Goal: Task Accomplishment & Management: Manage account settings

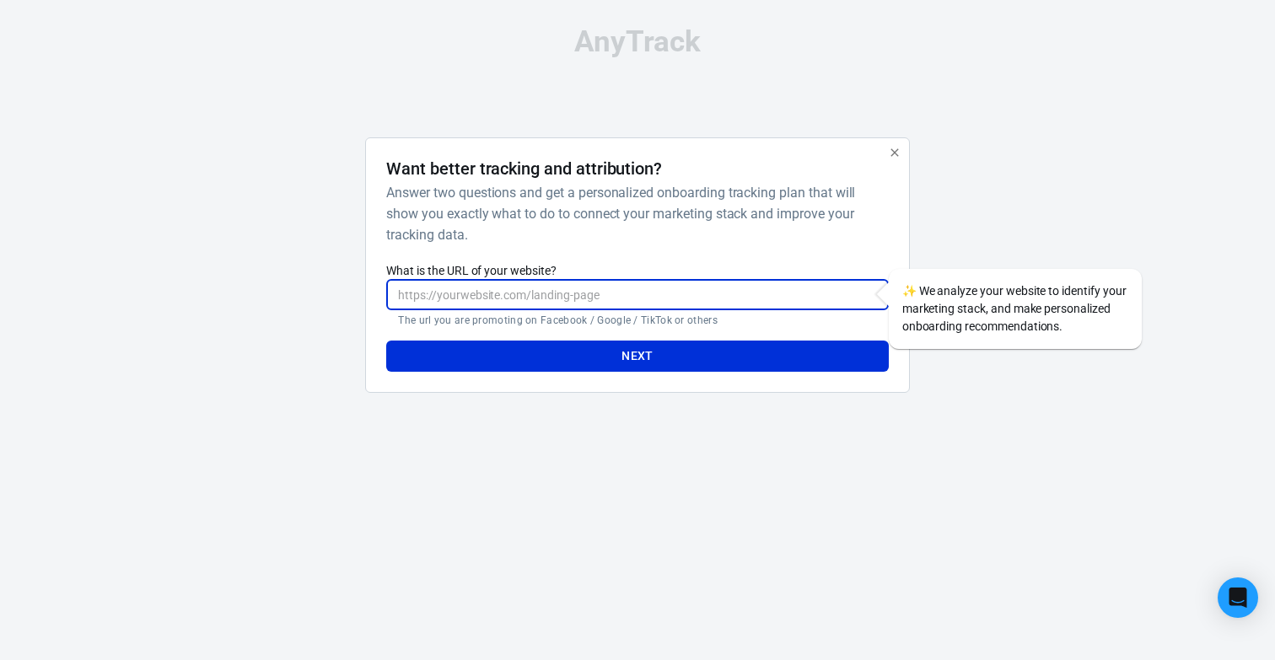
click at [527, 302] on input "What is the URL of your website?" at bounding box center [637, 294] width 502 height 31
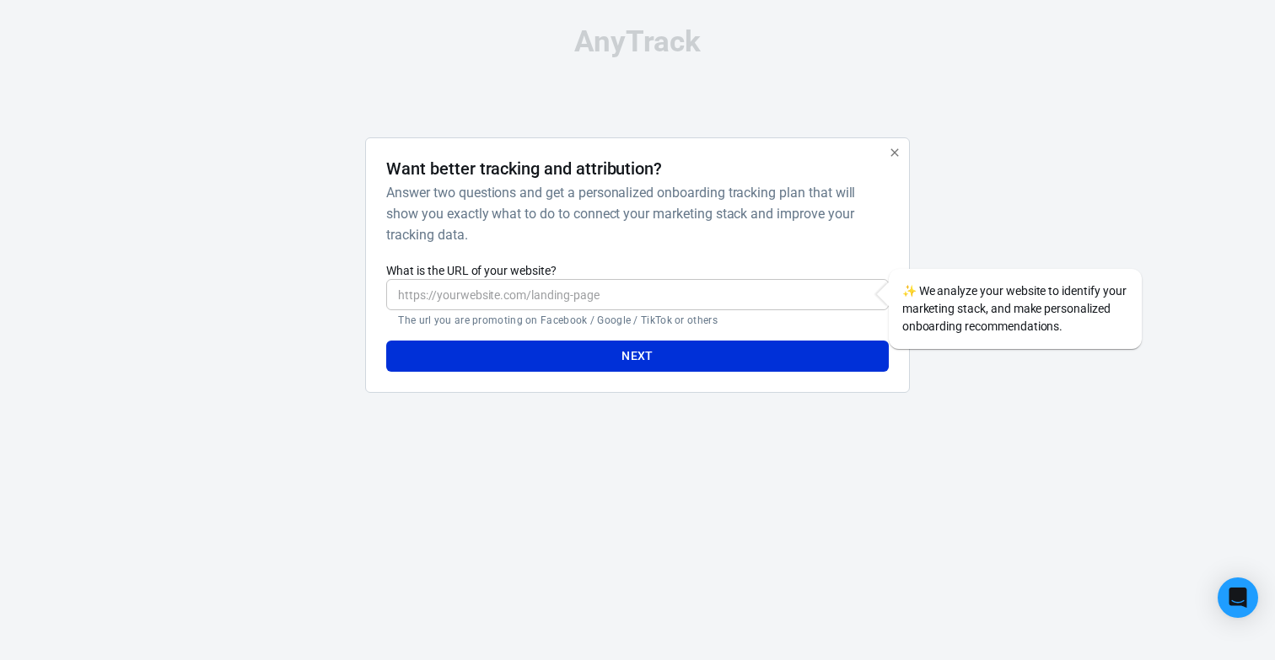
click at [726, 275] on label "What is the URL of your website?" at bounding box center [637, 270] width 502 height 17
click at [726, 279] on input "What is the URL of your website?" at bounding box center [637, 294] width 502 height 31
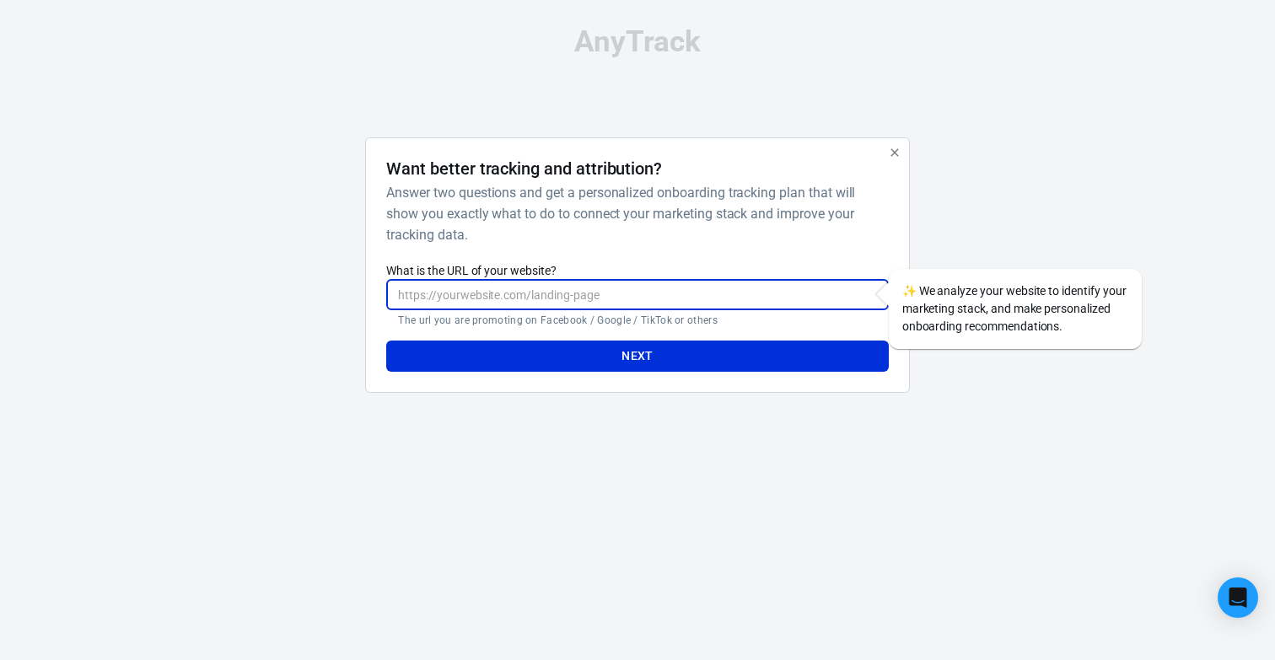
click at [728, 295] on input "What is the URL of your website?" at bounding box center [637, 294] width 502 height 31
paste input "[URL][DOMAIN_NAME]"
type input "[URL][DOMAIN_NAME]"
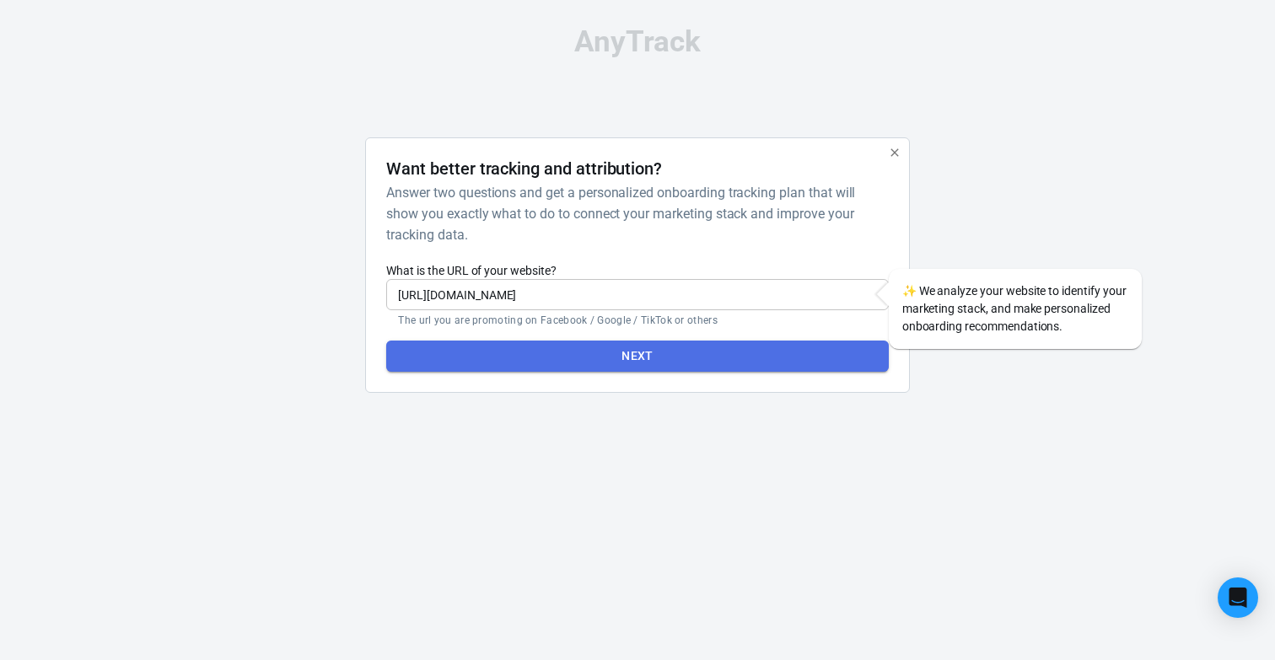
click at [547, 353] on button "Next" at bounding box center [637, 356] width 502 height 31
click at [594, 358] on button "Next" at bounding box center [637, 356] width 502 height 31
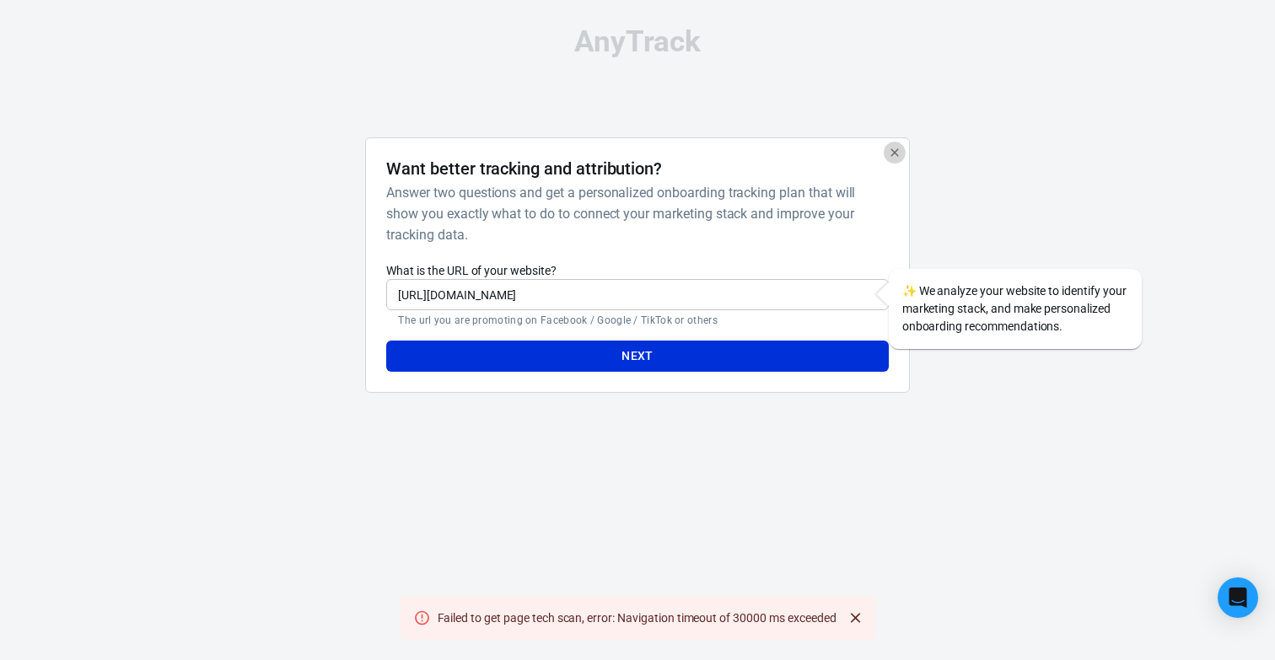
click at [891, 158] on icon "button" at bounding box center [894, 152] width 13 height 13
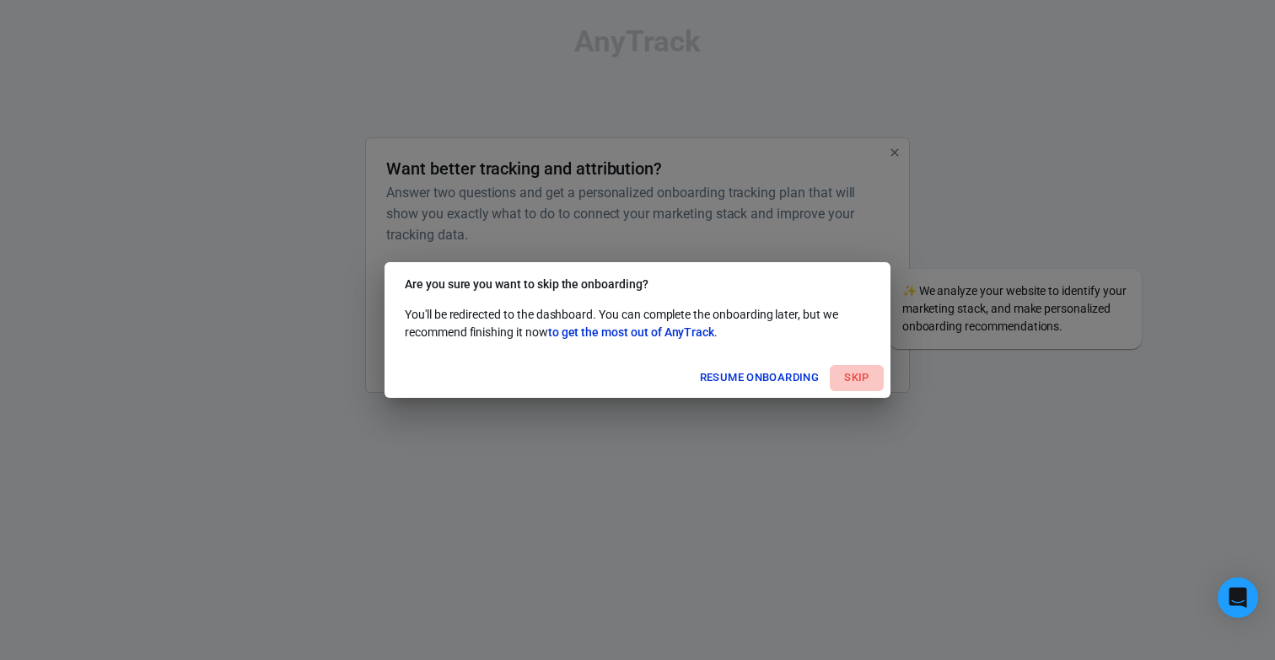
click at [851, 384] on button "Skip" at bounding box center [857, 378] width 54 height 26
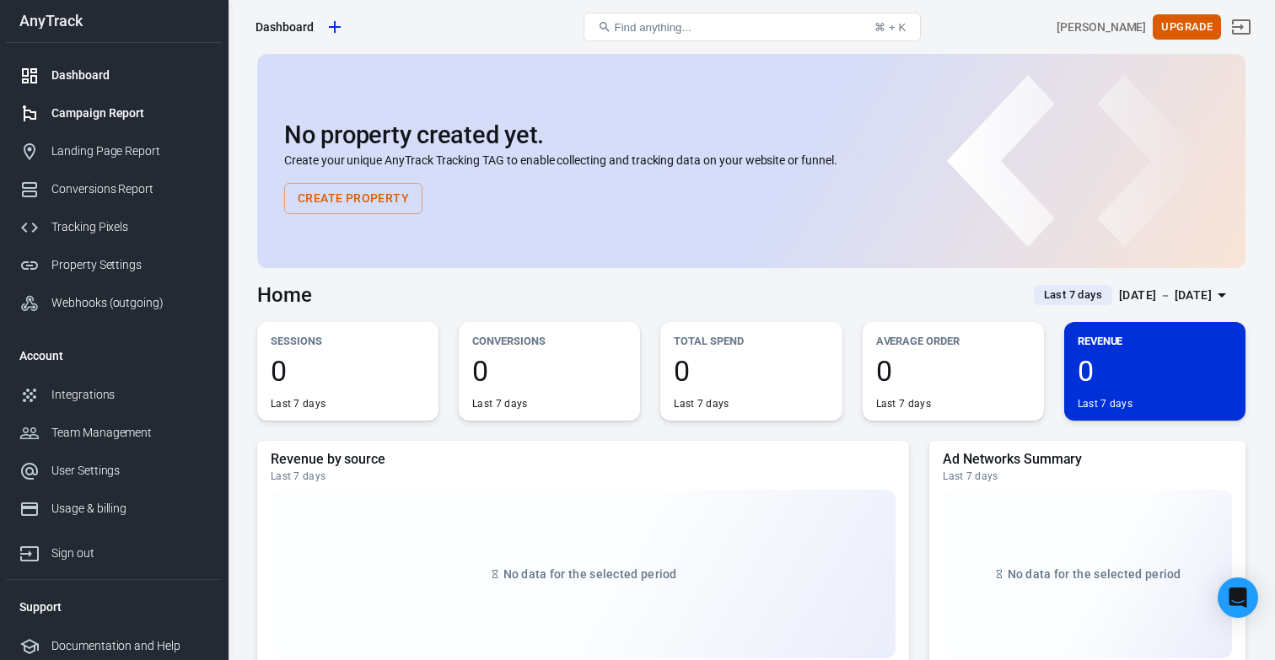
click at [115, 114] on div "Campaign Report" at bounding box center [129, 114] width 157 height 18
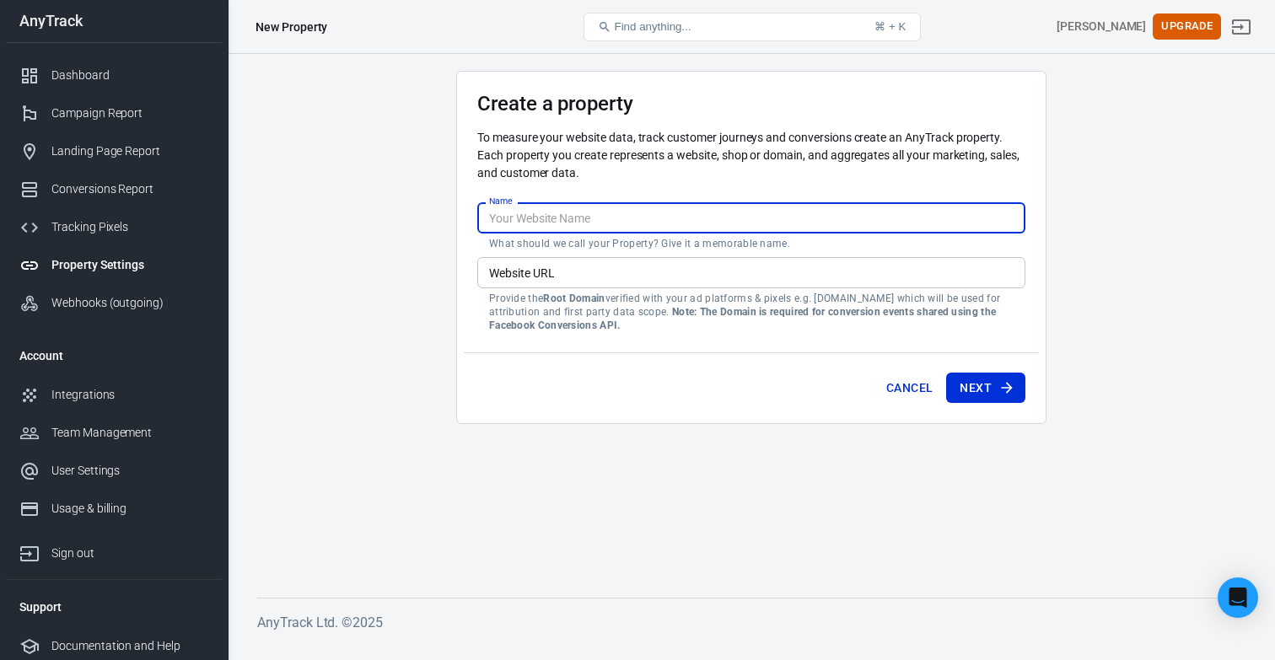
click at [615, 226] on input "Name" at bounding box center [751, 217] width 548 height 31
click at [512, 273] on input "Website URL" at bounding box center [751, 272] width 548 height 31
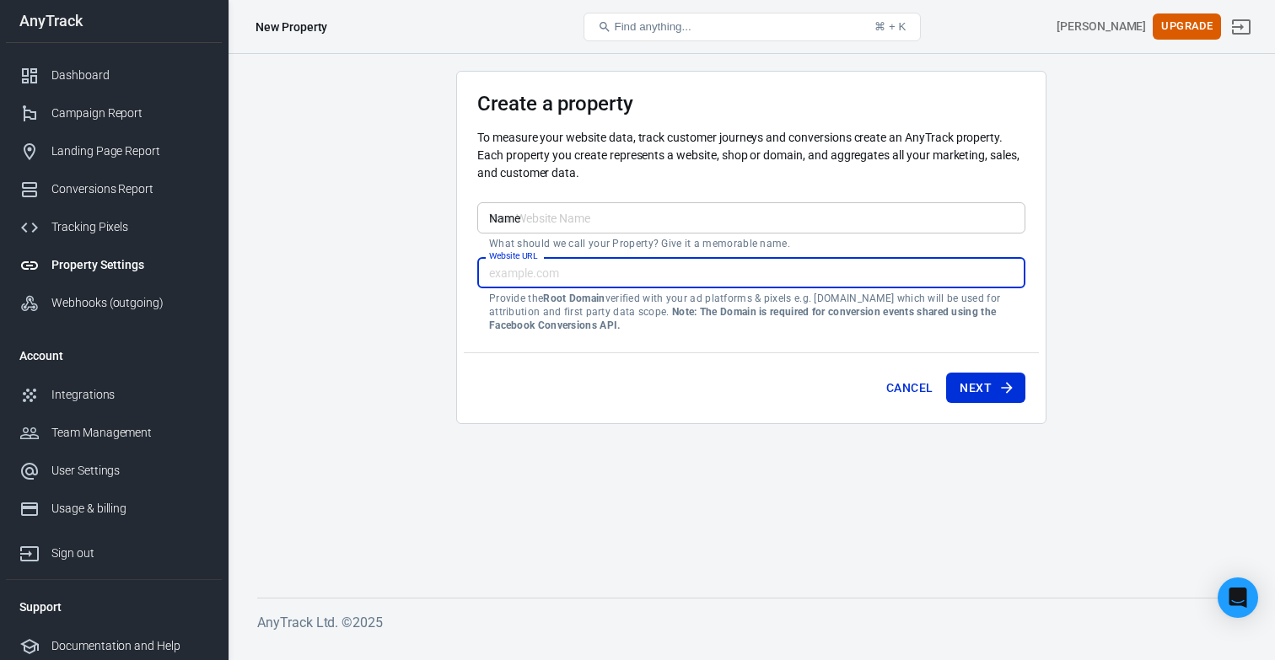
paste input "https://isokor.pl/"
type input "https://isokor.pl/"
click at [529, 220] on input "Name" at bounding box center [751, 217] width 548 height 31
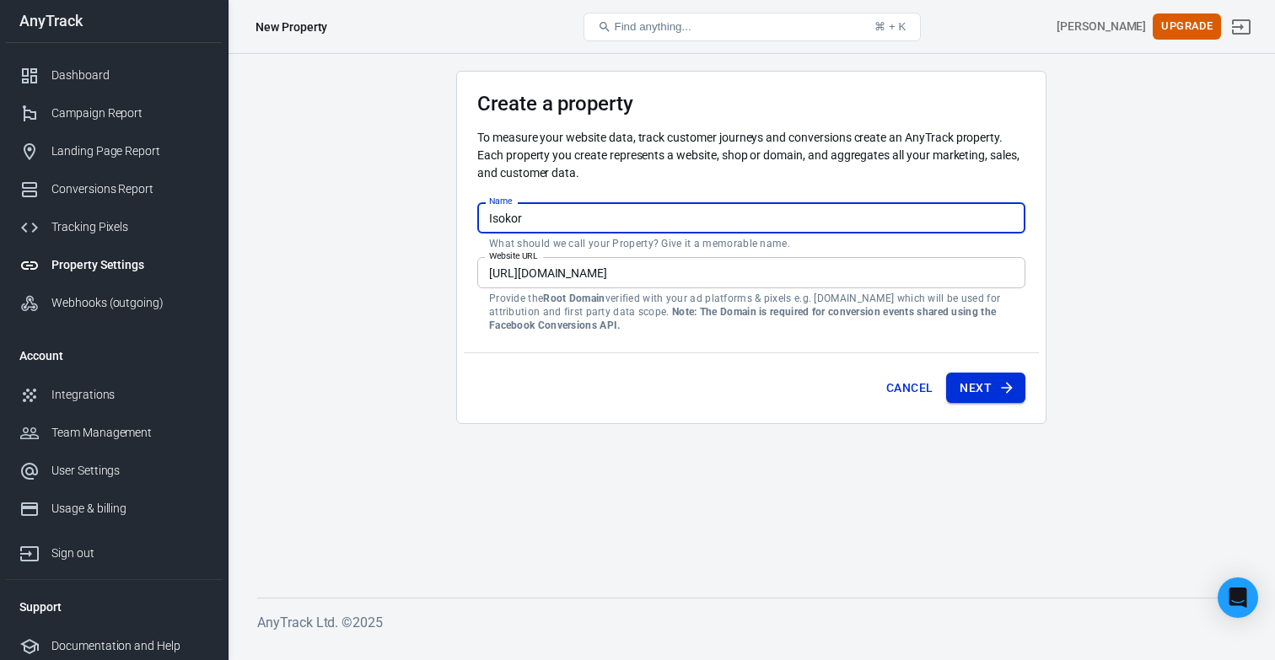
type input "Isokor"
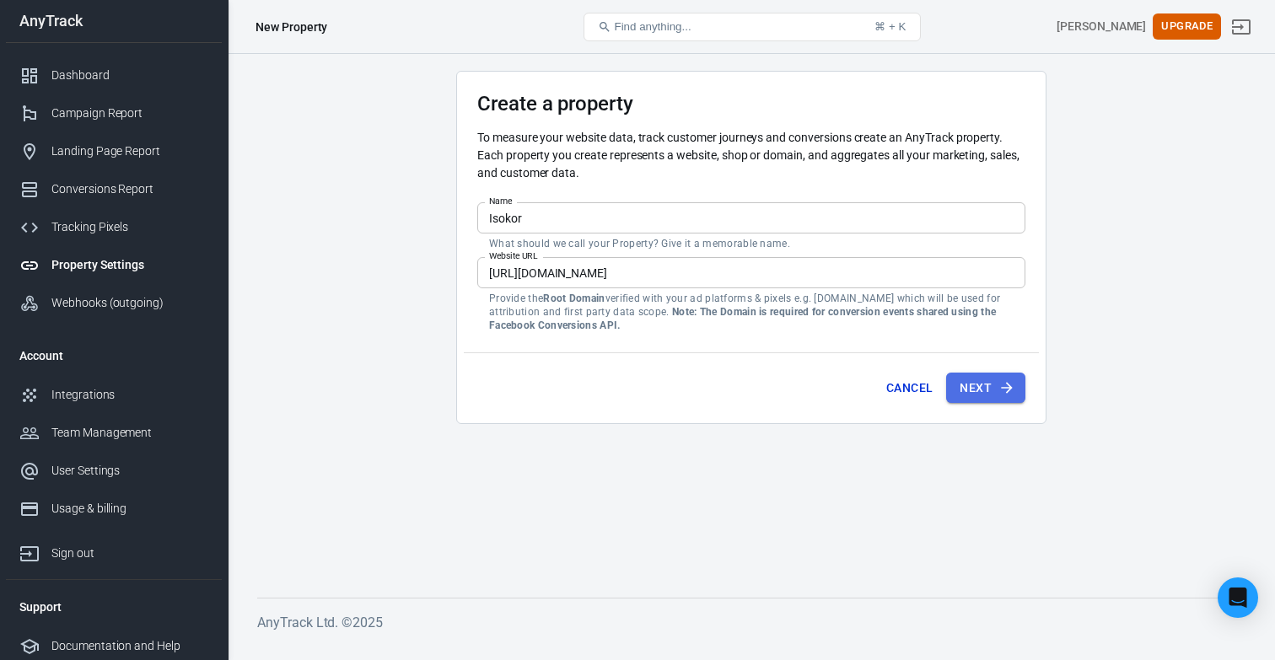
click at [980, 391] on button "Next" at bounding box center [985, 388] width 79 height 31
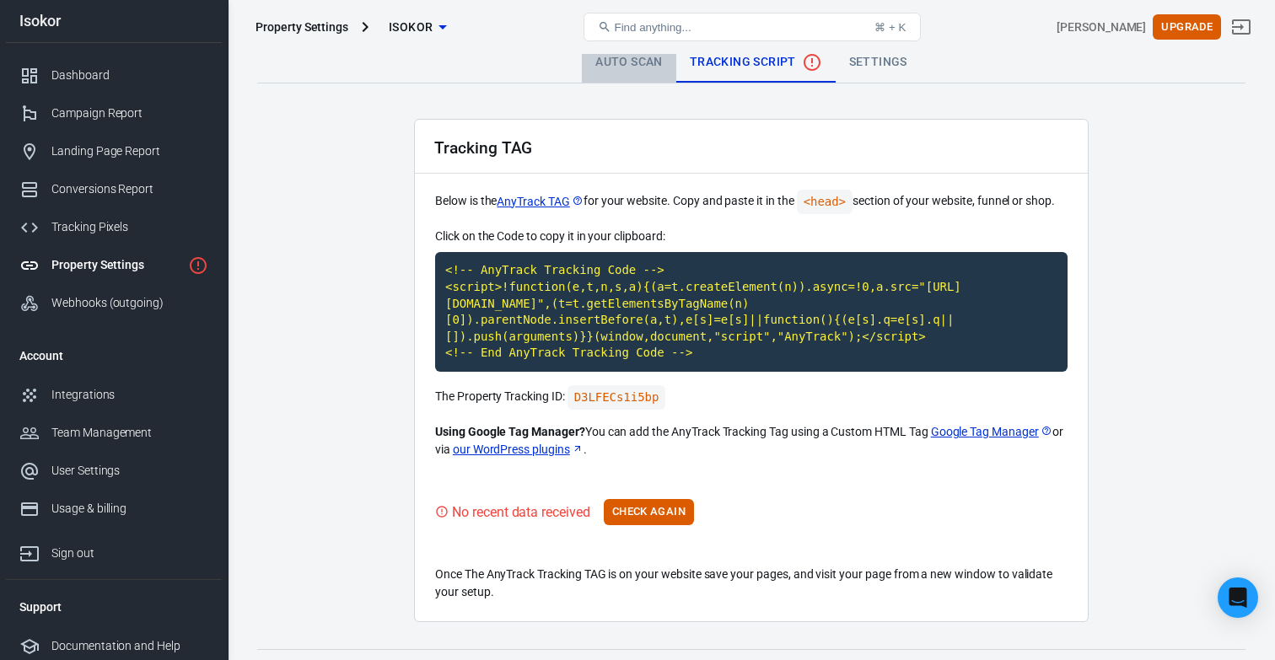
click at [658, 64] on link "Auto Scan" at bounding box center [629, 62] width 94 height 40
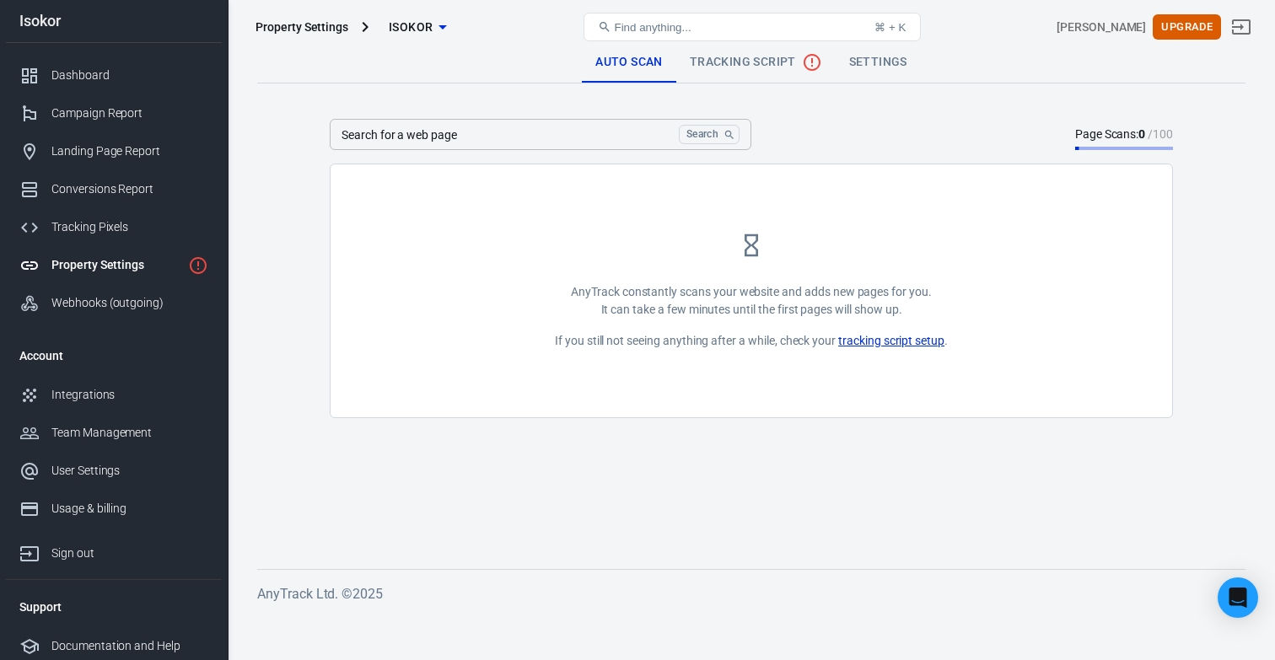
click at [743, 43] on div "Find anything... ⌘ + K" at bounding box center [751, 27] width 337 height 40
click at [743, 75] on link "Tracking Script" at bounding box center [755, 62] width 159 height 40
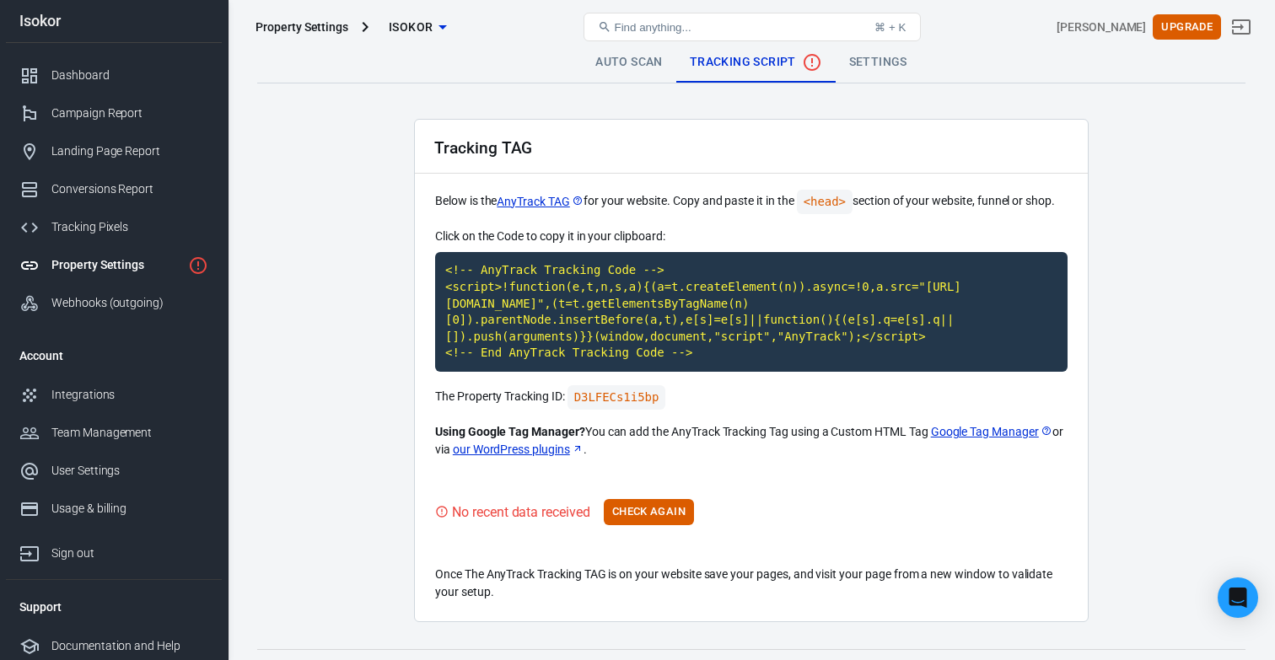
scroll to position [35, 0]
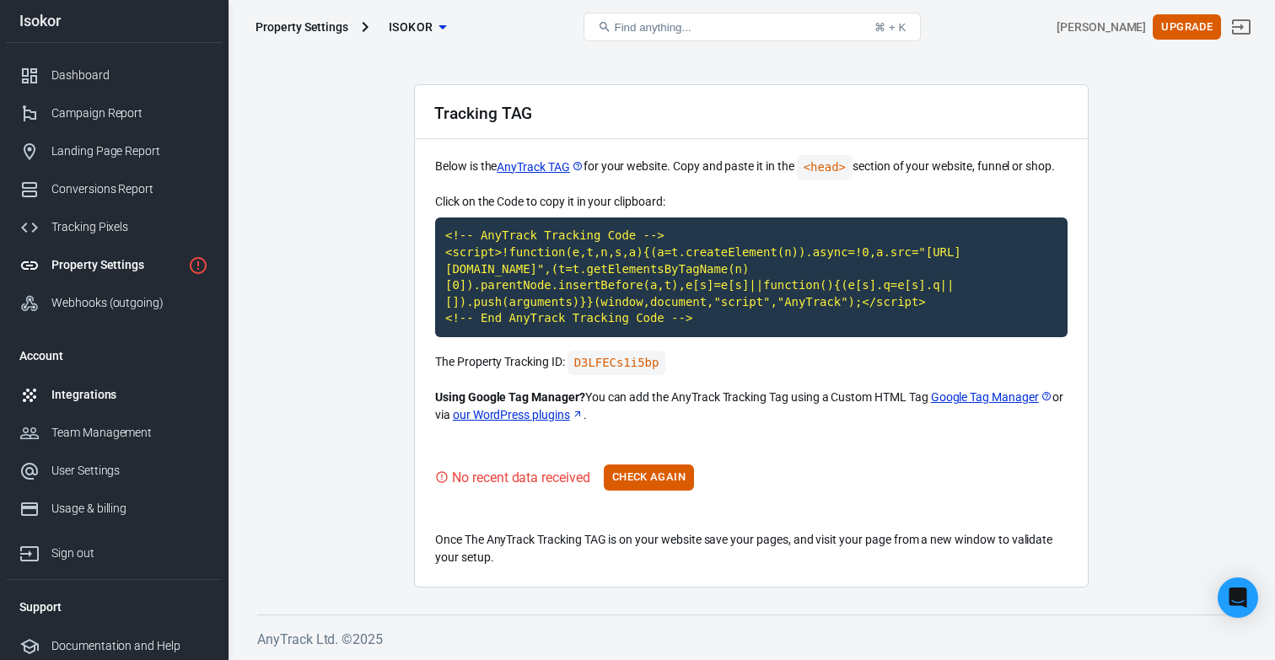
click at [147, 377] on link "Integrations" at bounding box center [114, 395] width 216 height 38
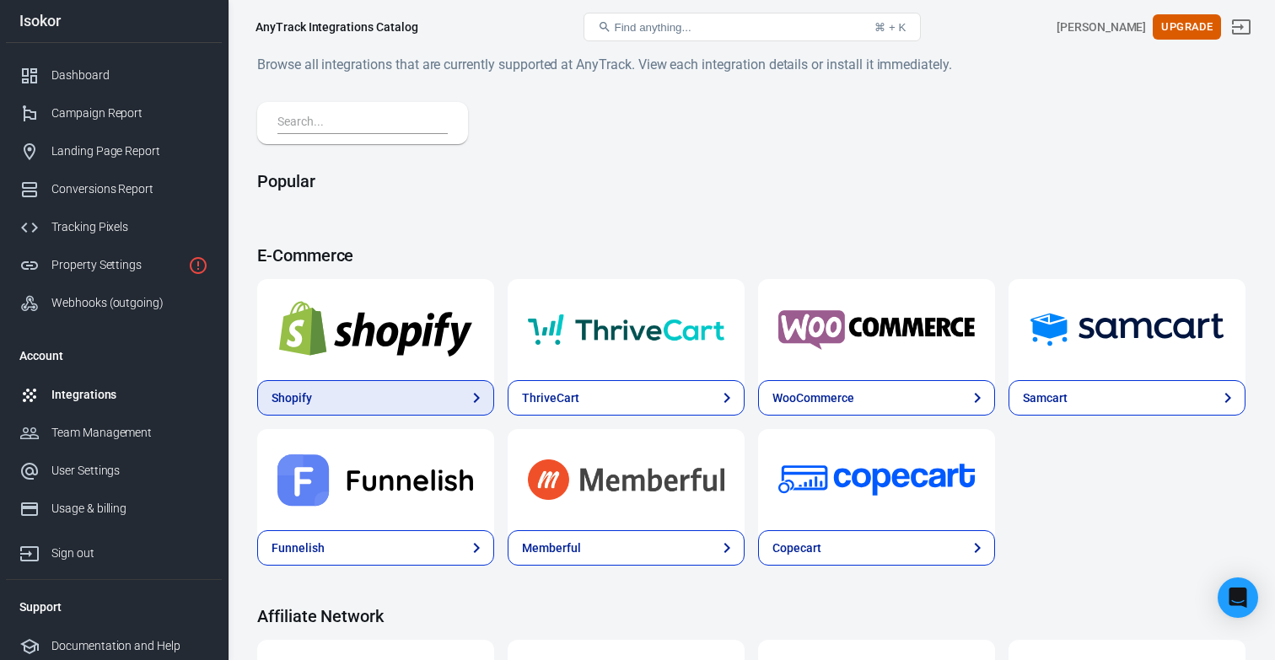
click at [435, 400] on link "Shopify" at bounding box center [375, 397] width 237 height 35
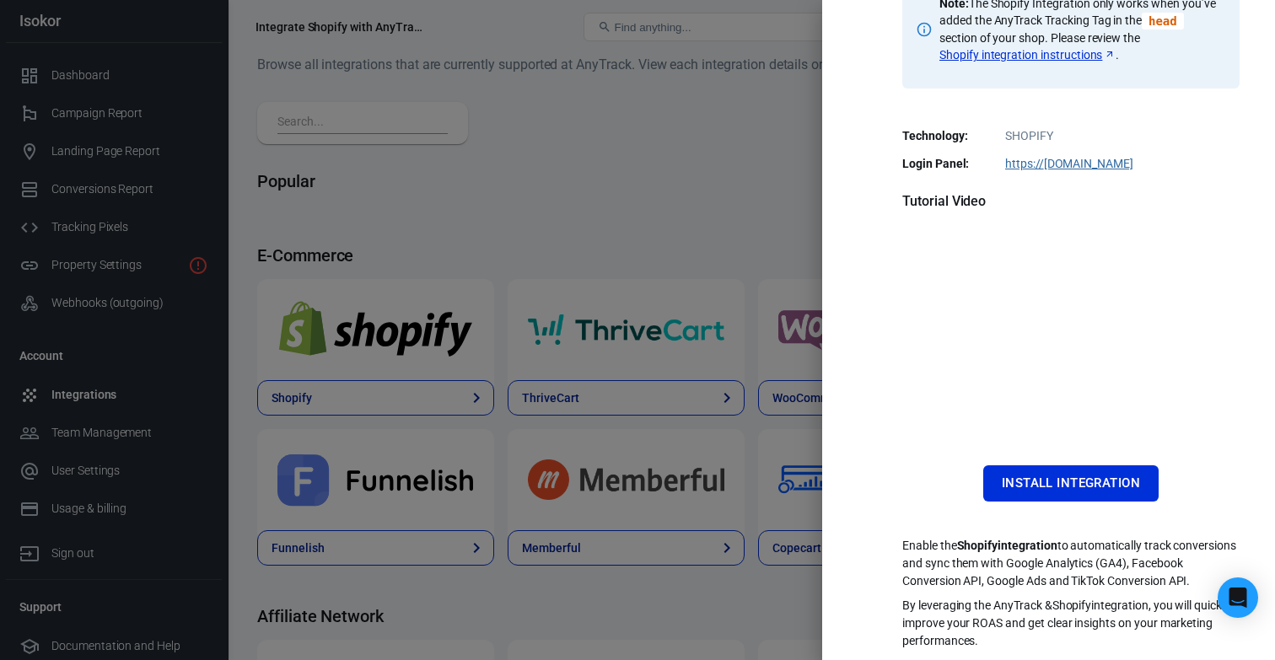
scroll to position [296, 0]
click at [706, 246] on div at bounding box center [637, 330] width 1275 height 660
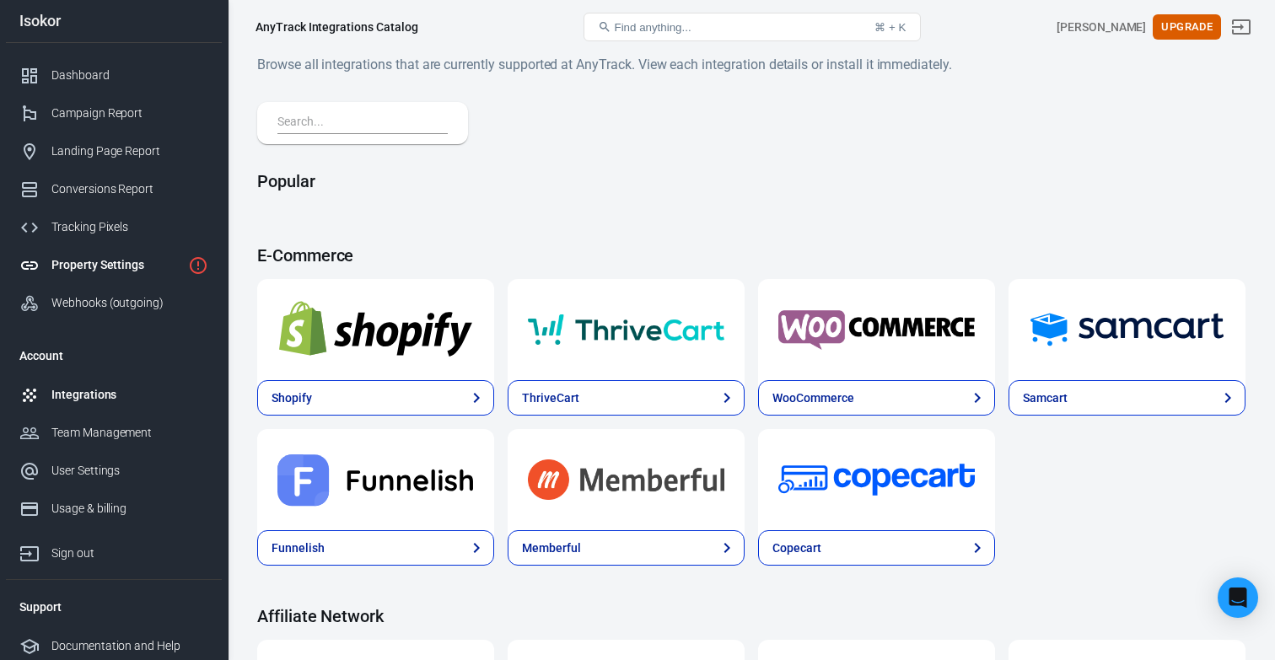
click at [156, 267] on div "Property Settings" at bounding box center [116, 265] width 130 height 18
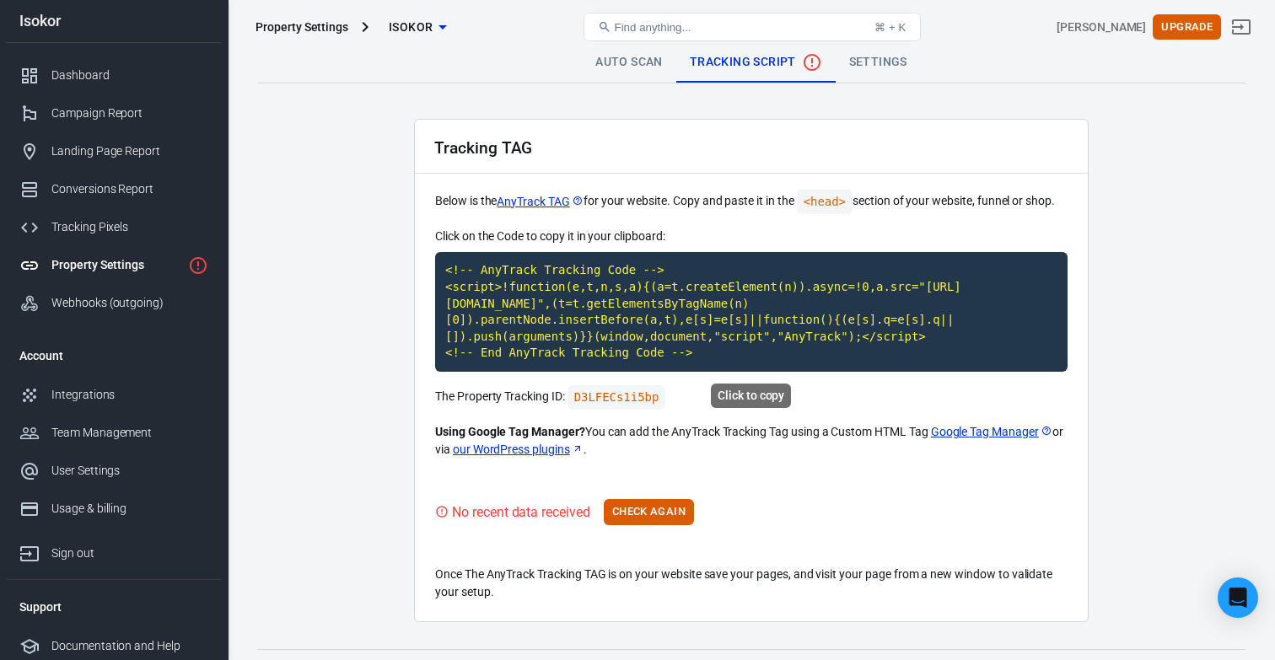
click at [570, 298] on code "<!-- AnyTrack Tracking Code --> <script>!function(e,t,n,s,a){(a=t.createElement…" at bounding box center [751, 312] width 632 height 120
click at [638, 523] on button "Check Again" at bounding box center [649, 512] width 90 height 26
click at [646, 513] on button "Check Again" at bounding box center [649, 512] width 90 height 26
click at [645, 508] on button "Check Again" at bounding box center [649, 512] width 90 height 26
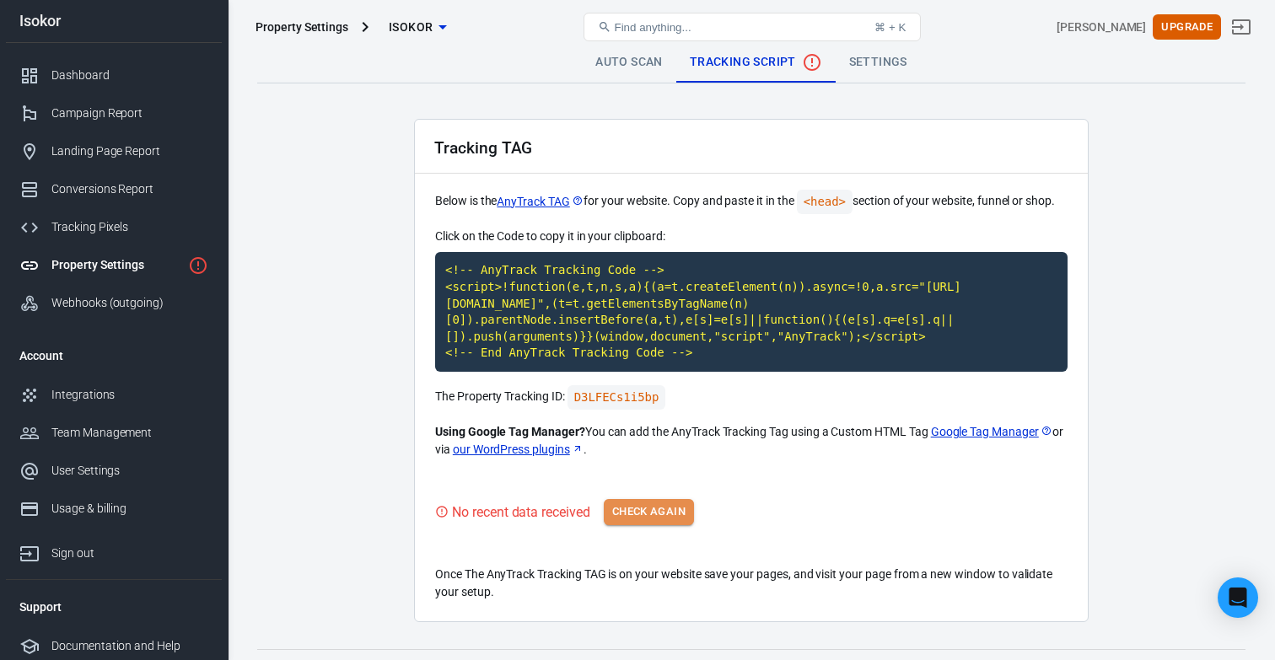
click at [676, 521] on button "Check Again" at bounding box center [649, 512] width 90 height 26
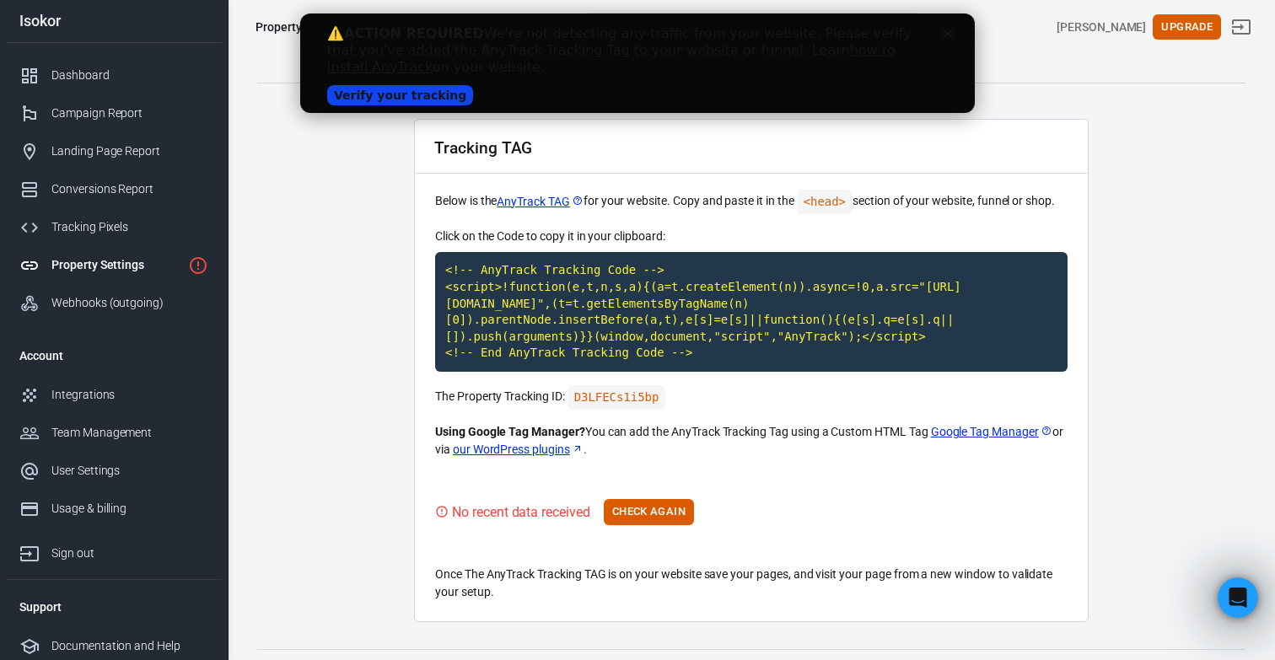
click at [416, 101] on link "Verify your tracking" at bounding box center [400, 95] width 146 height 20
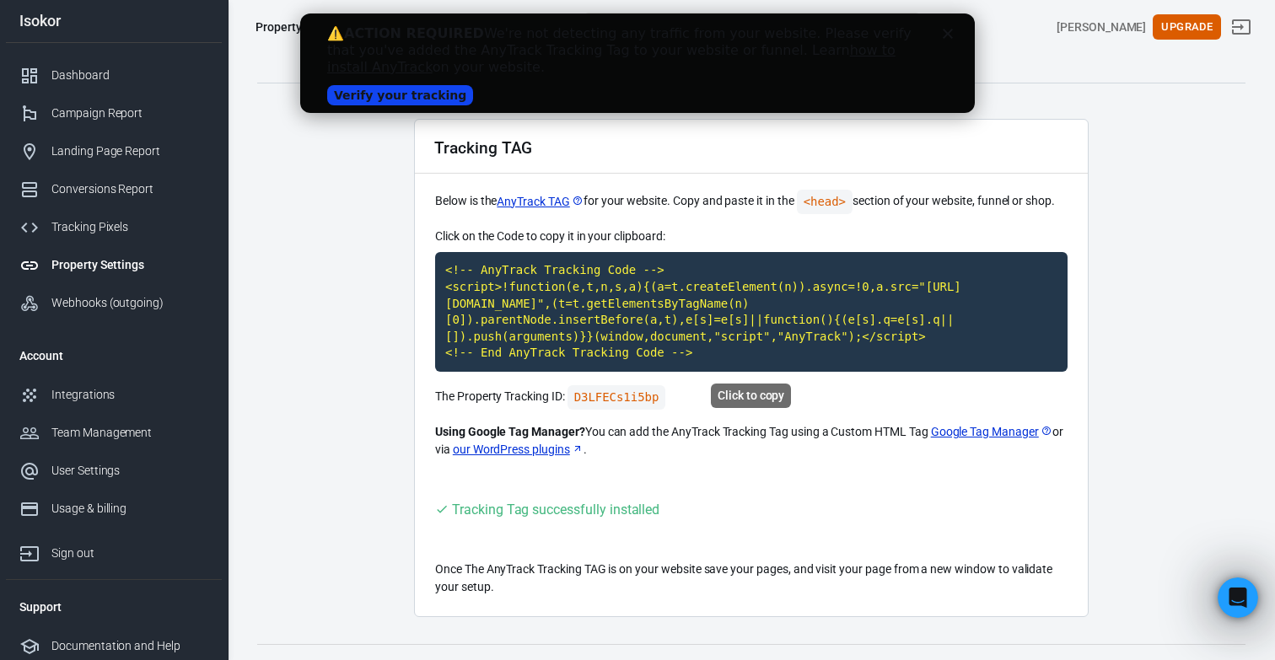
click at [717, 330] on code "<!-- AnyTrack Tracking Code --> <script>!function(e,t,n,s,a){(a=t.createElement…" at bounding box center [751, 312] width 632 height 120
click at [384, 94] on link "Verify your tracking" at bounding box center [400, 95] width 146 height 20
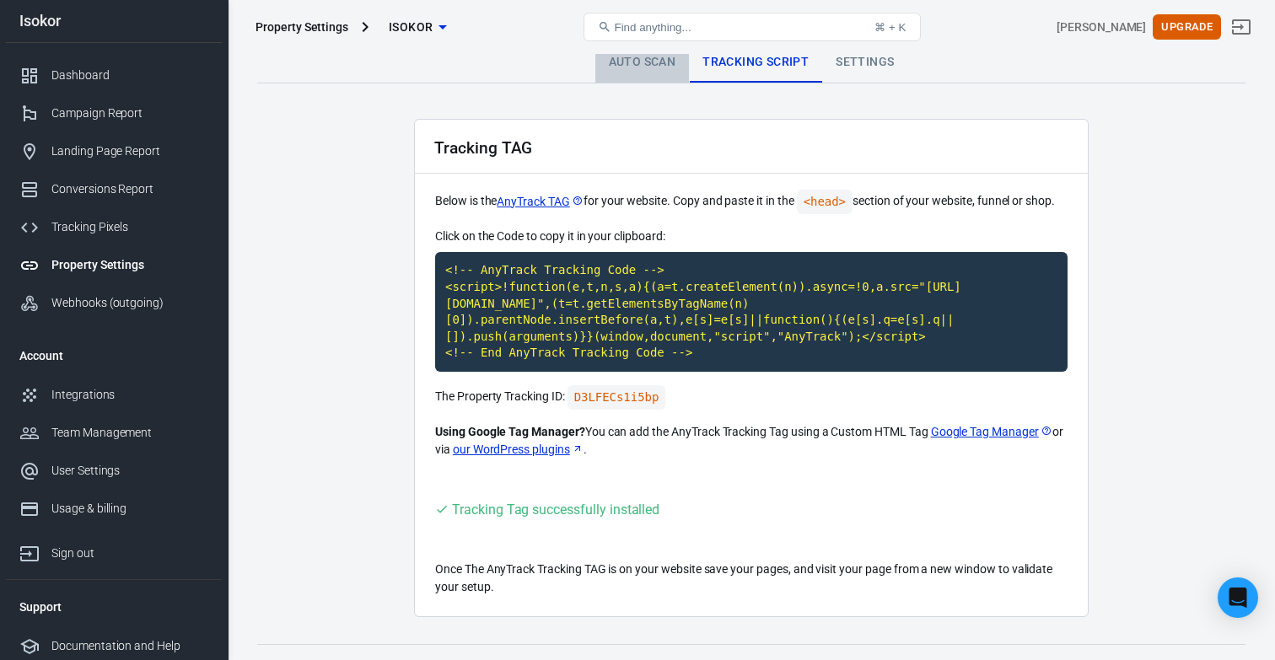
click at [669, 67] on link "Auto Scan" at bounding box center [642, 62] width 94 height 40
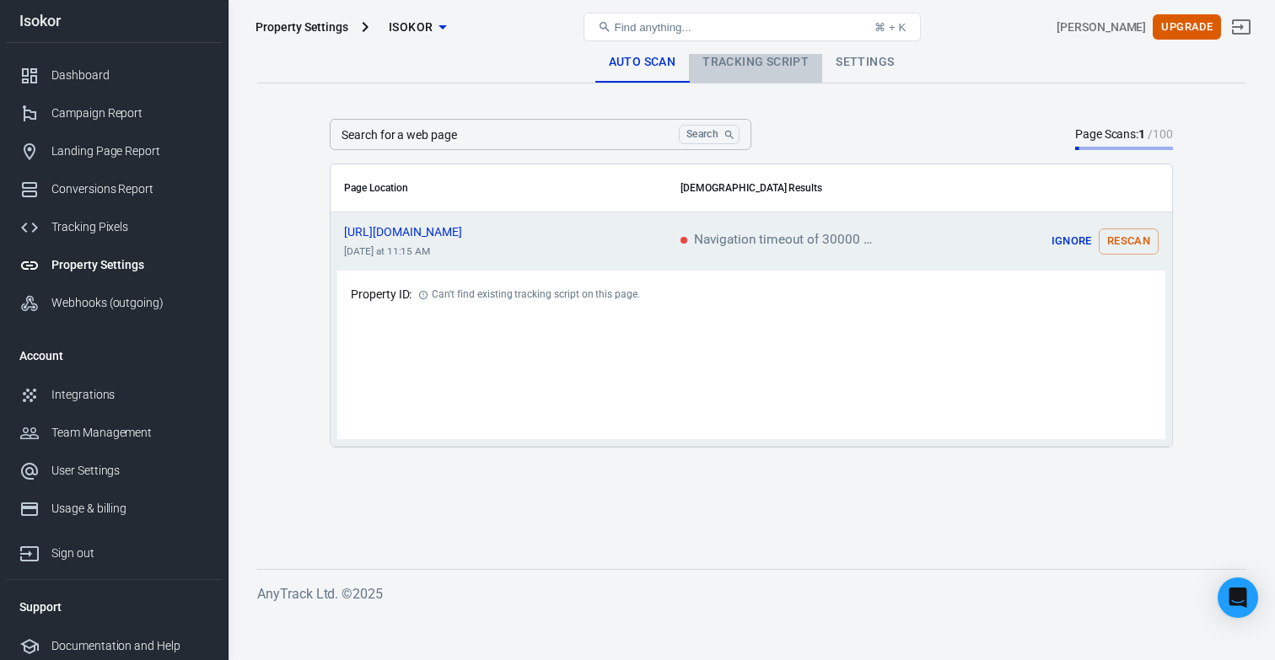
click at [791, 63] on link "Tracking Script" at bounding box center [755, 62] width 133 height 40
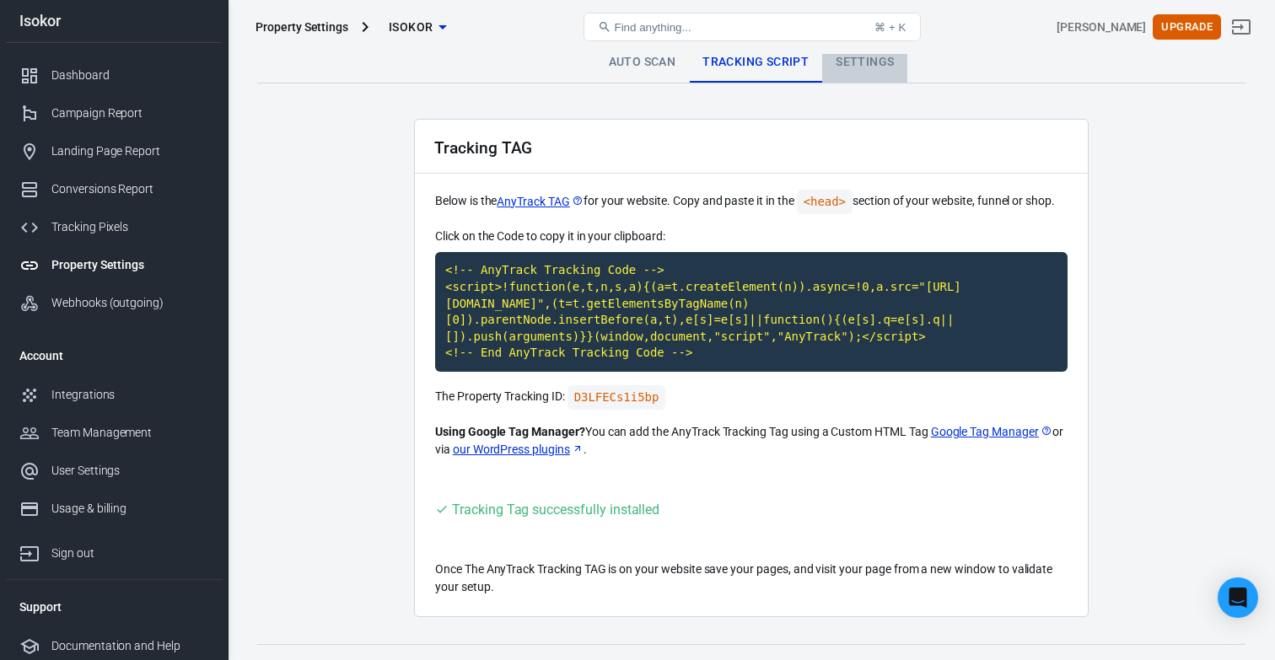
click at [876, 70] on link "Settings" at bounding box center [864, 62] width 85 height 40
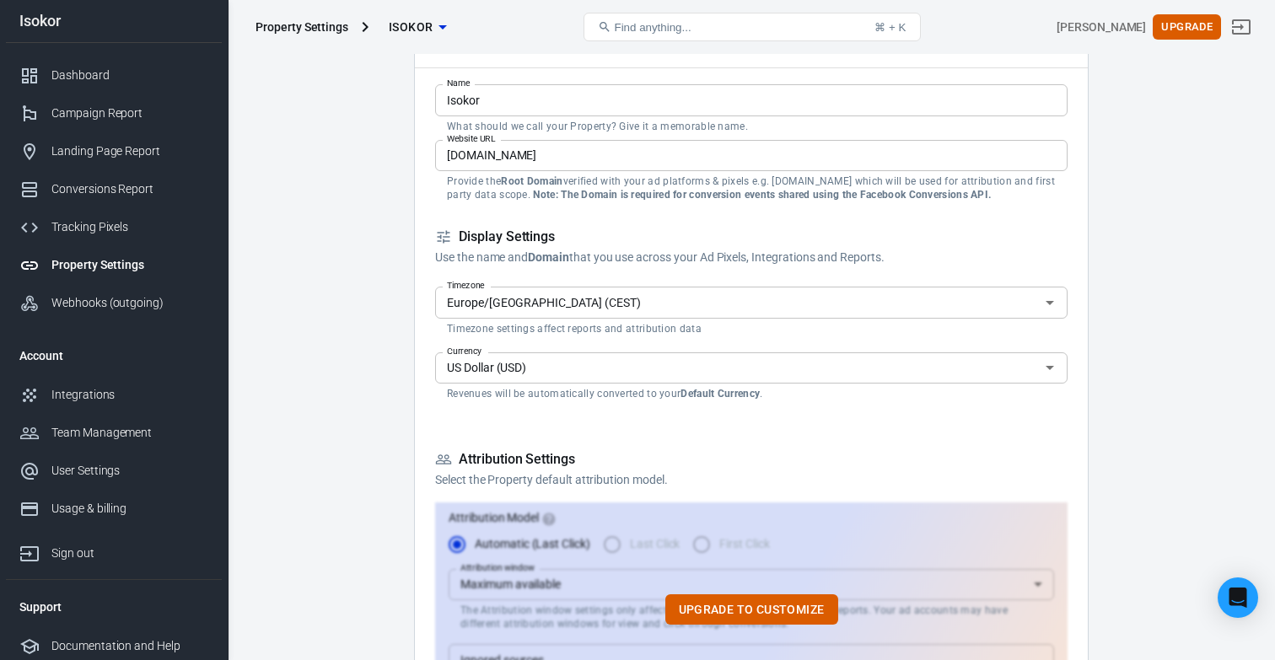
scroll to position [106, 0]
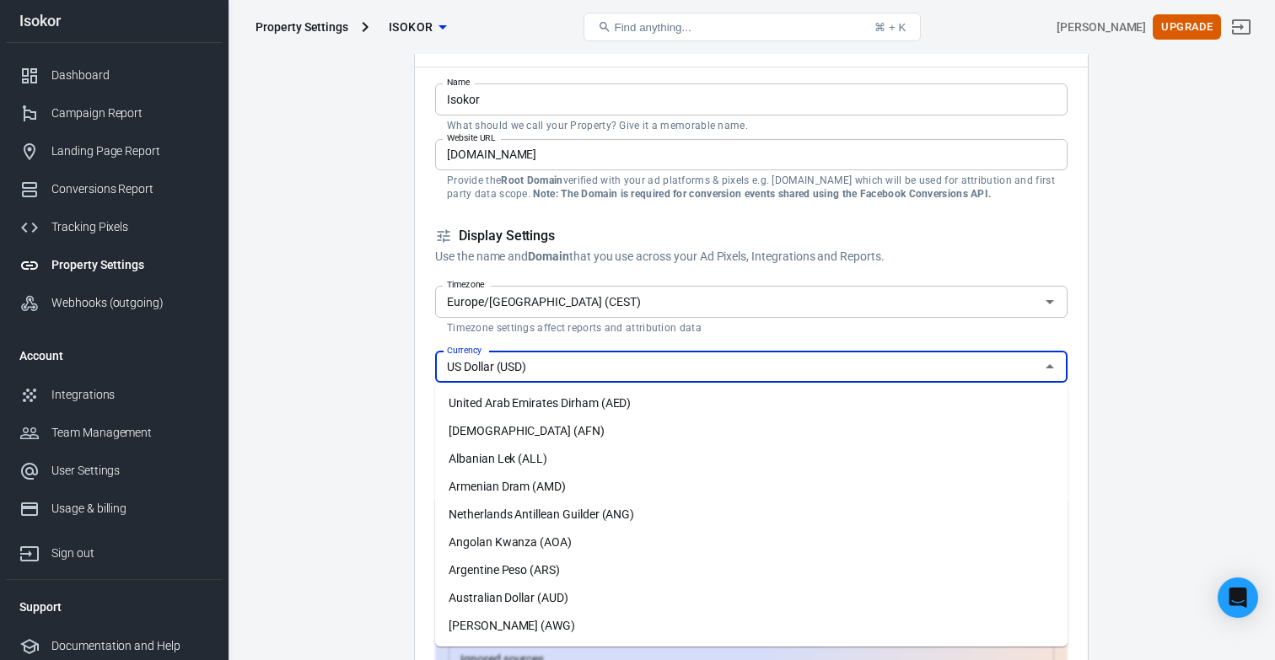
click at [594, 372] on input "US Dollar (USD)" at bounding box center [737, 367] width 594 height 21
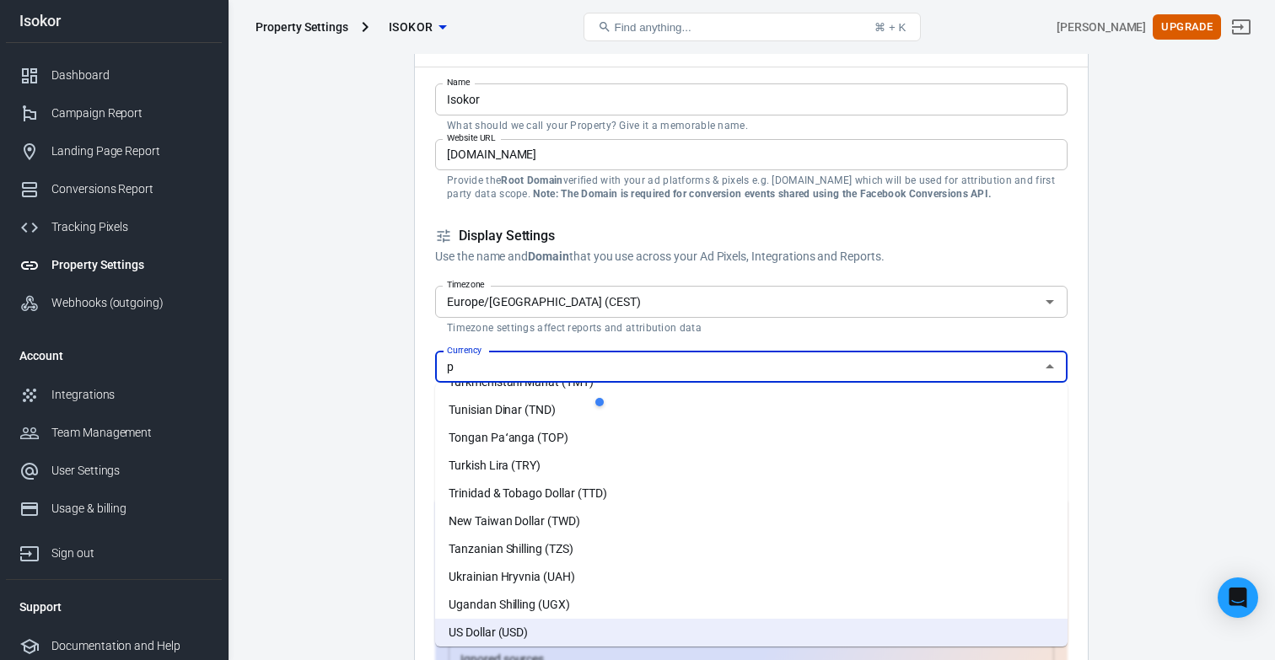
scroll to position [0, 0]
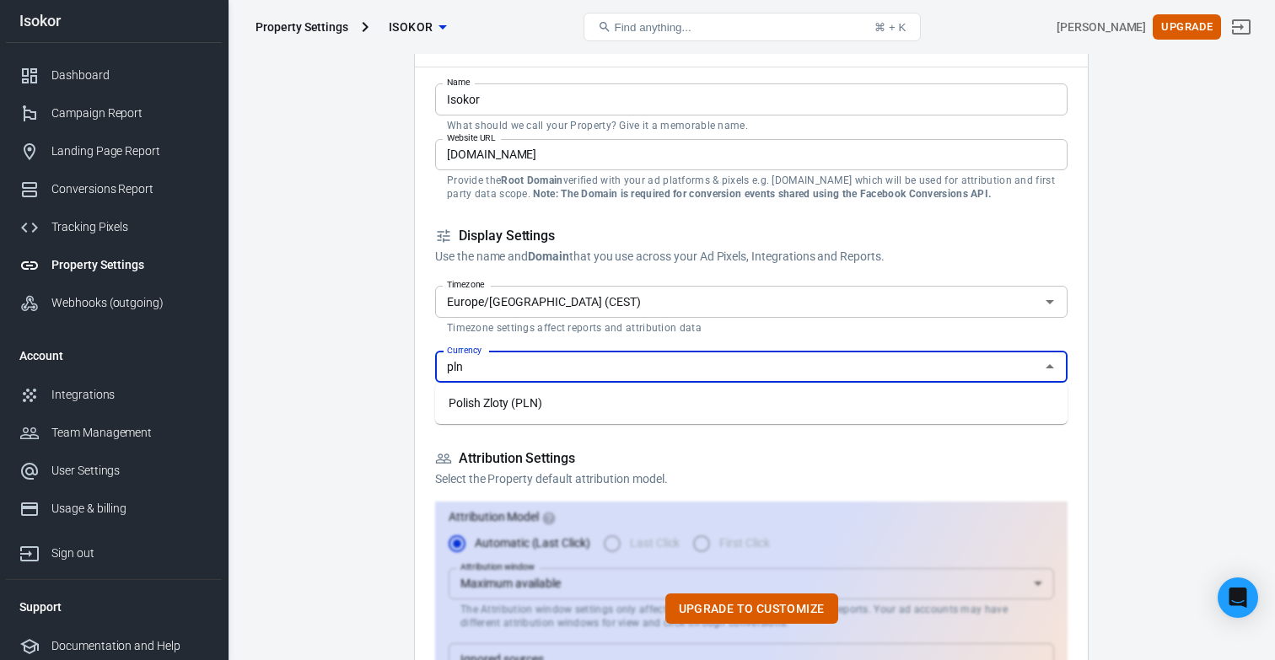
click at [591, 416] on li "Polish Zloty (PLN)" at bounding box center [751, 403] width 632 height 28
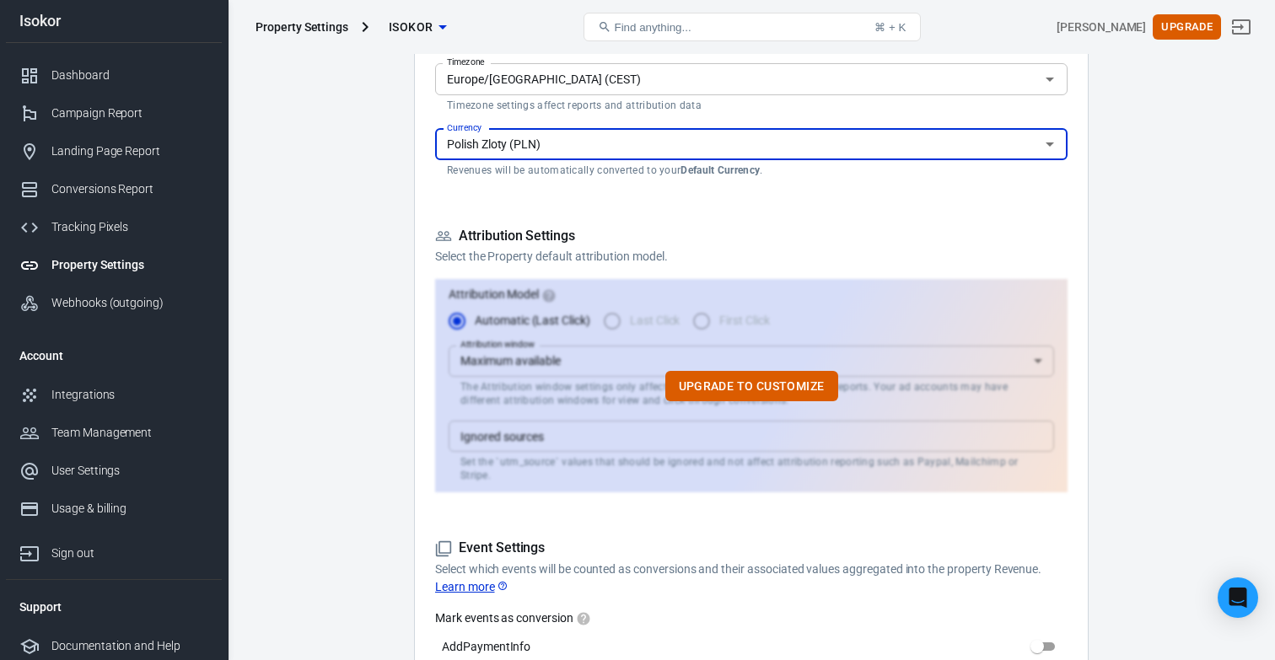
scroll to position [331, 0]
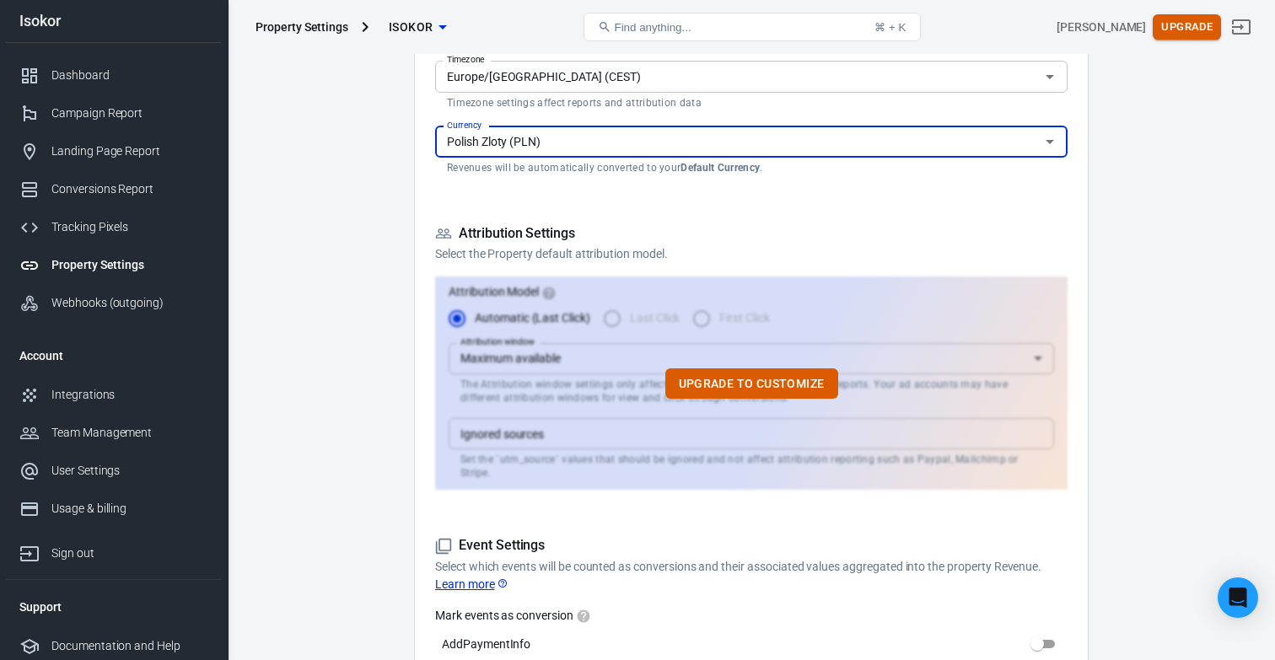
type input "Polish Zloty (PLN)"
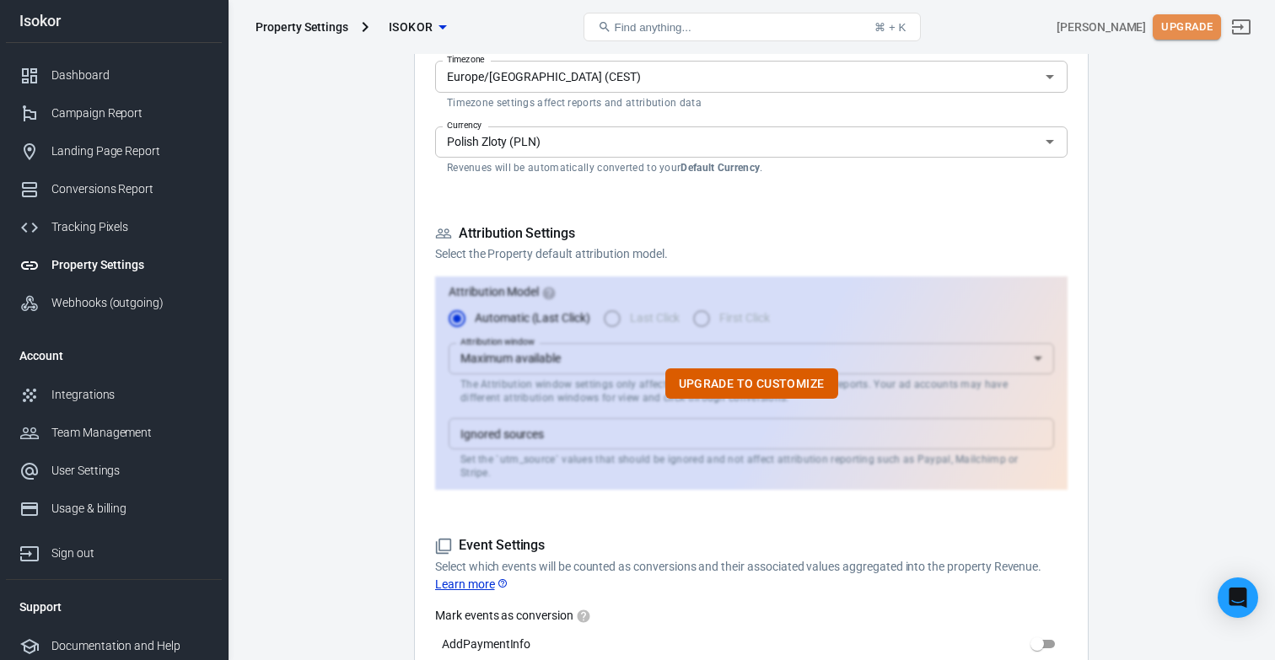
click at [1186, 36] on button "Upgrade" at bounding box center [1186, 27] width 68 height 26
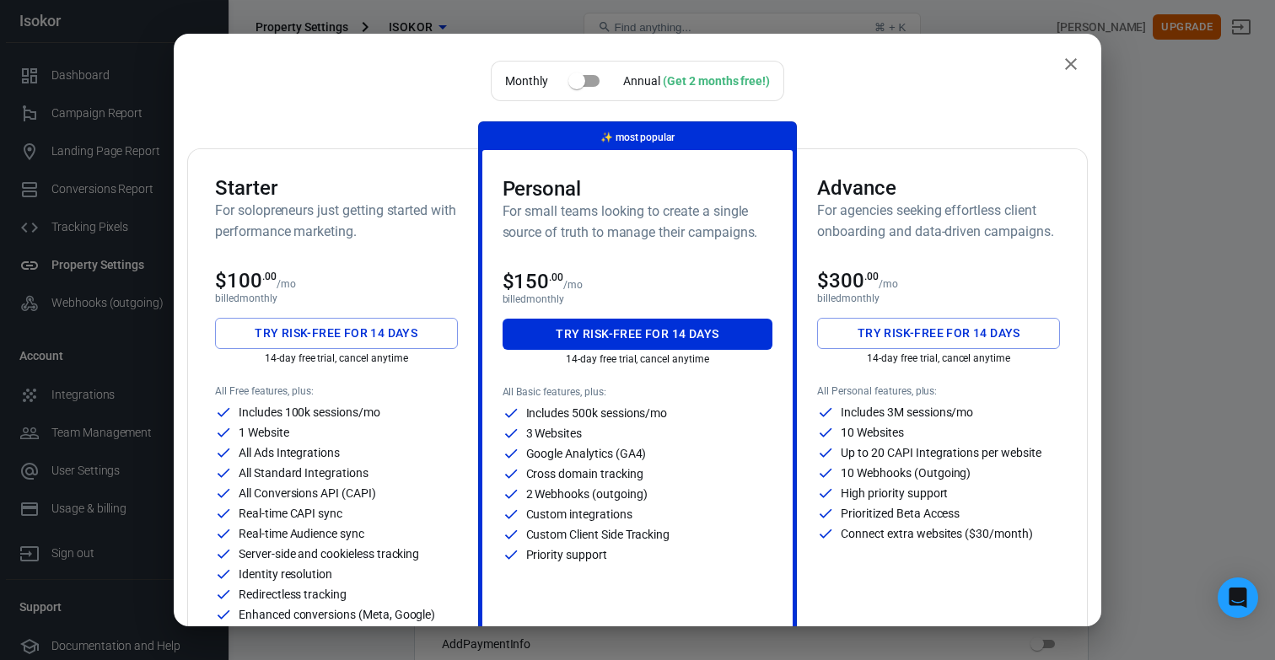
click at [1186, 36] on div "Monthly Annual (Get 2 months free!) Starter For solopreneurs just getting start…" at bounding box center [637, 330] width 1275 height 660
click at [1065, 70] on icon "close" at bounding box center [1071, 64] width 20 height 20
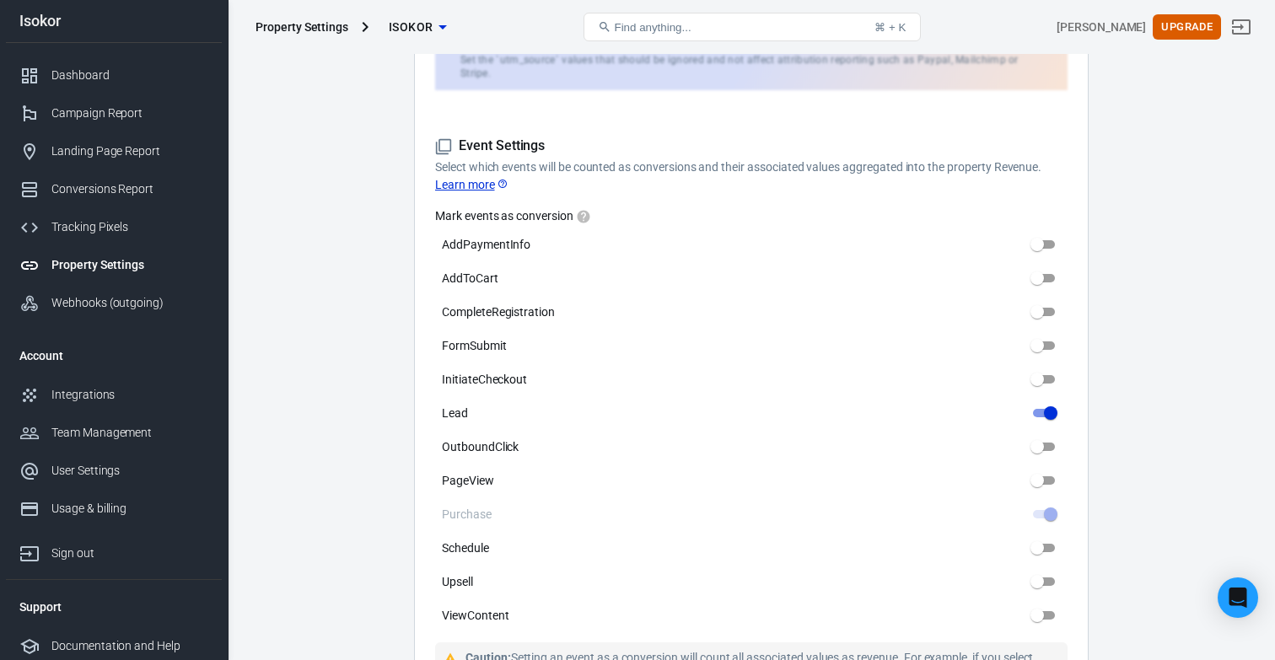
scroll to position [733, 0]
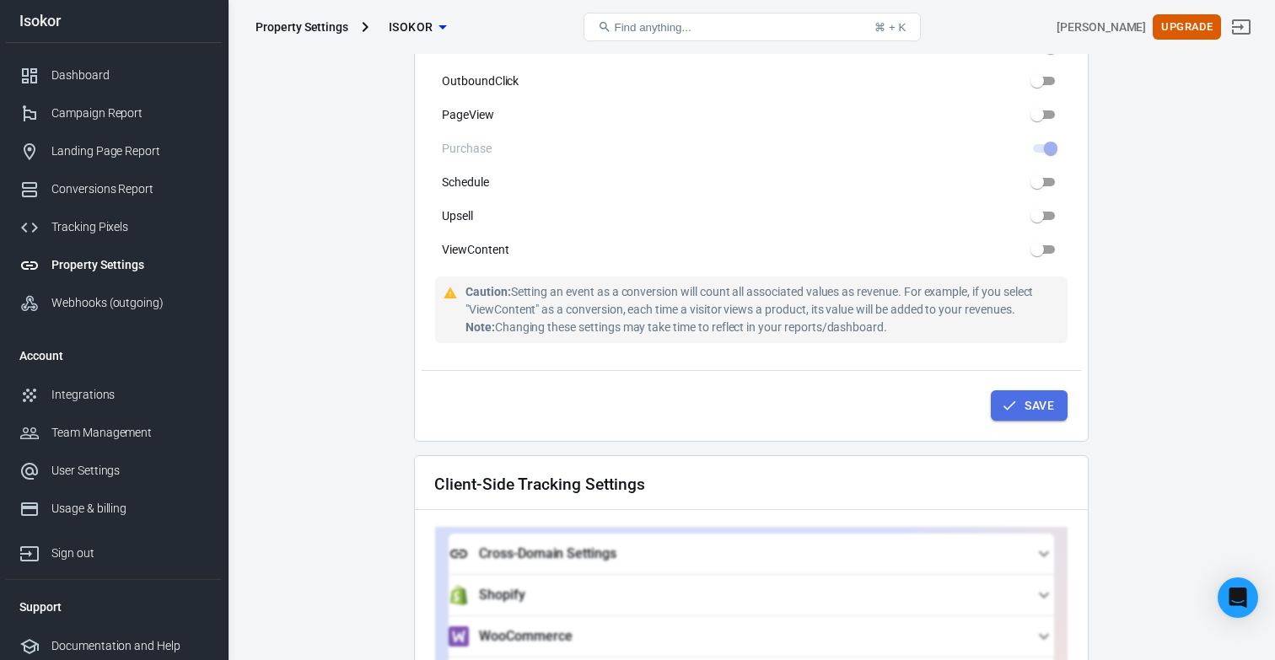
click at [1035, 395] on button "Save" at bounding box center [1029, 405] width 77 height 31
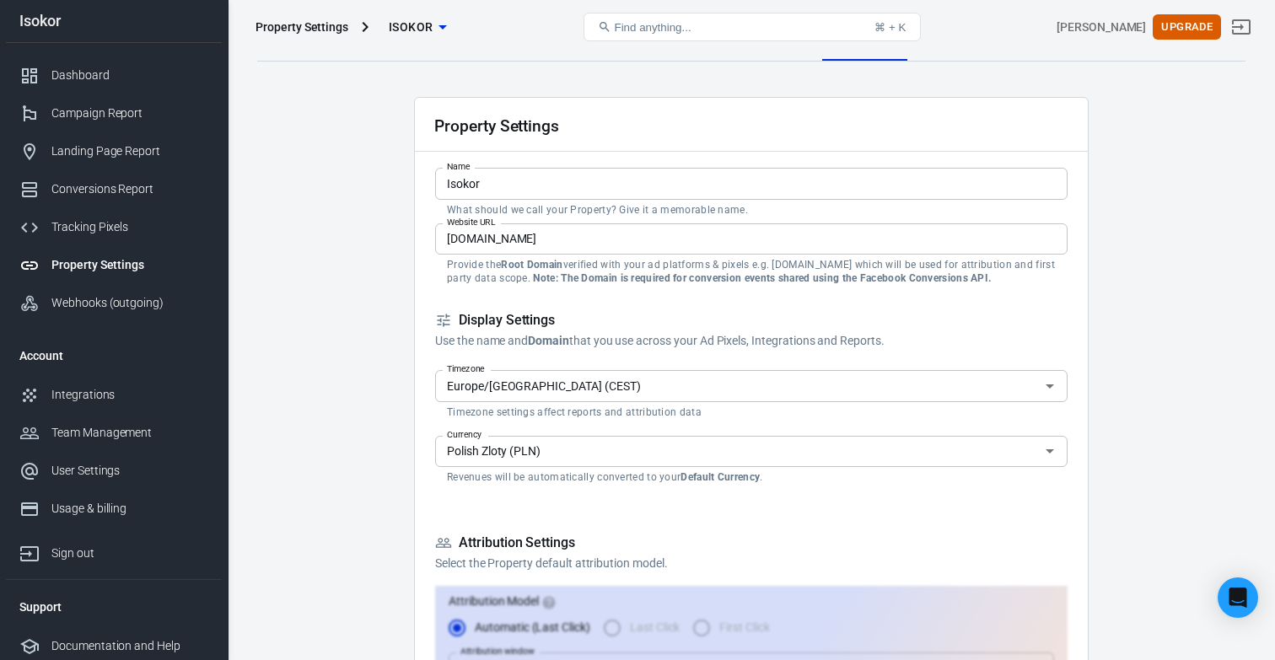
scroll to position [0, 0]
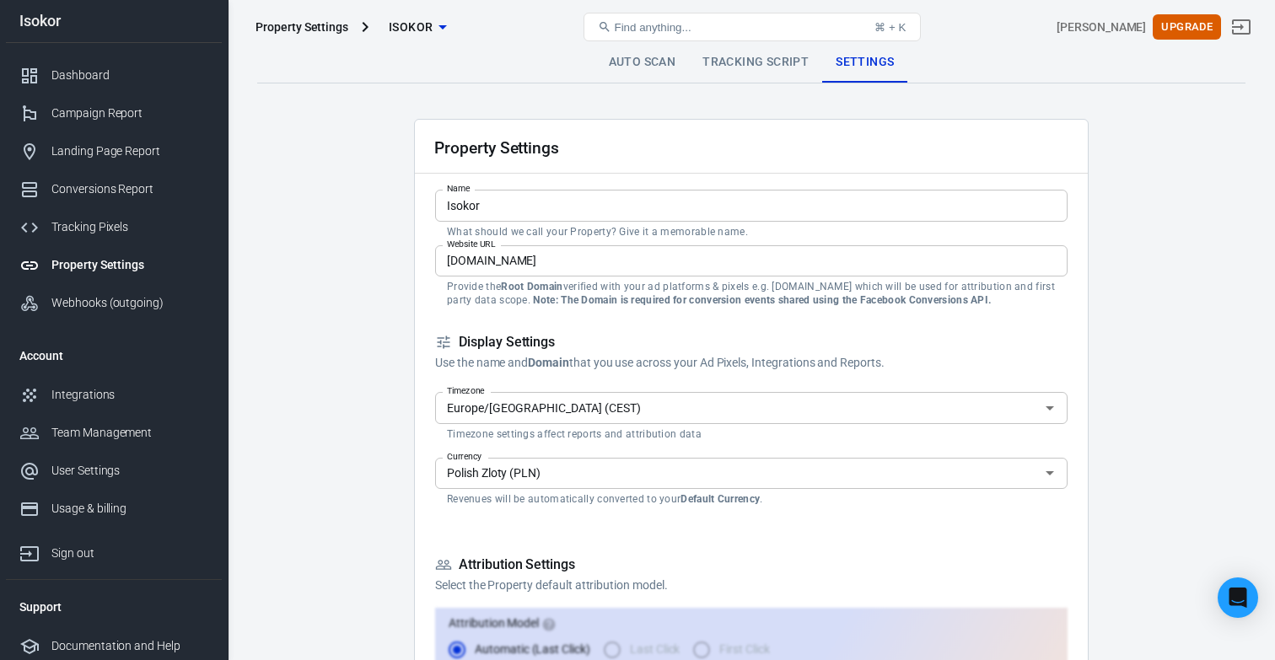
click at [116, 265] on div "Property Settings" at bounding box center [129, 265] width 157 height 18
click at [127, 229] on div "Tracking Pixels" at bounding box center [129, 227] width 157 height 18
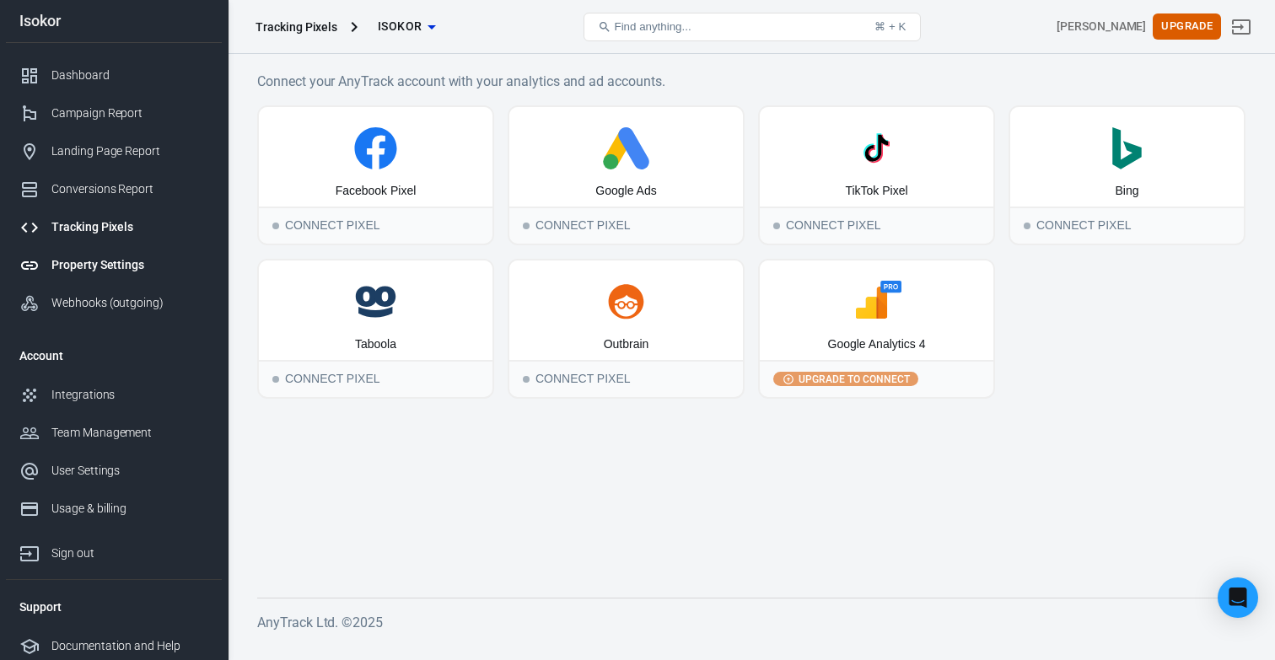
click at [121, 261] on div "Property Settings" at bounding box center [129, 265] width 157 height 18
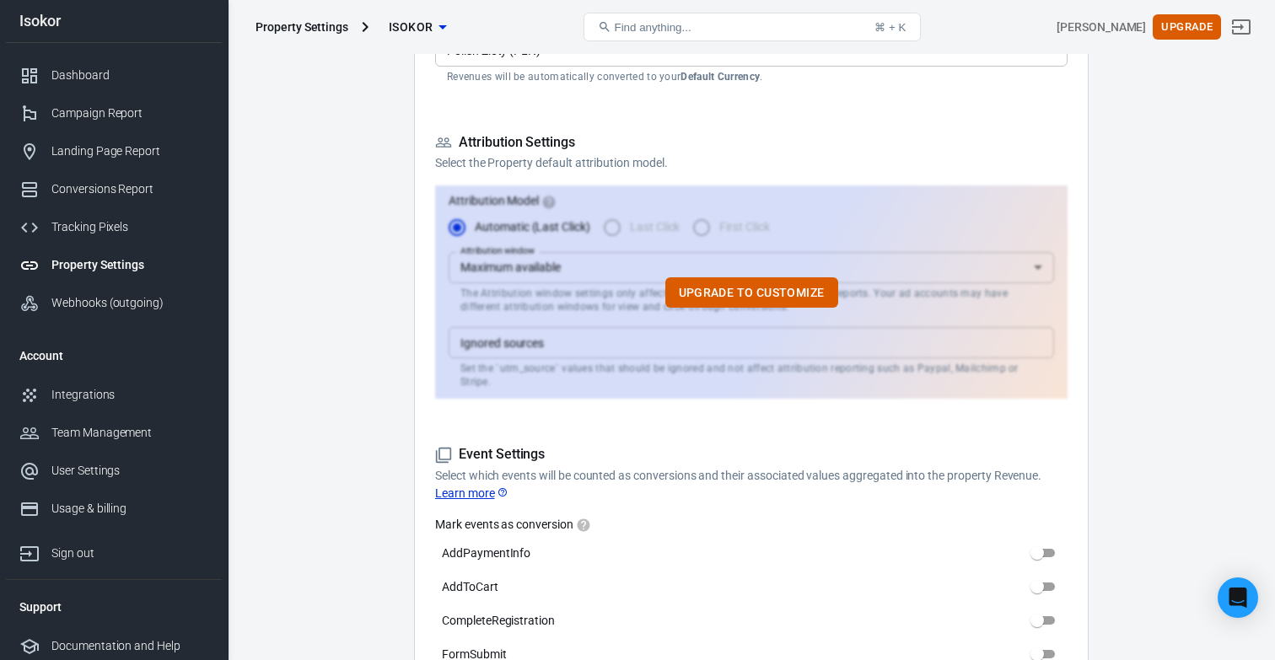
scroll to position [424, 0]
click at [139, 84] on link "Dashboard" at bounding box center [114, 75] width 216 height 38
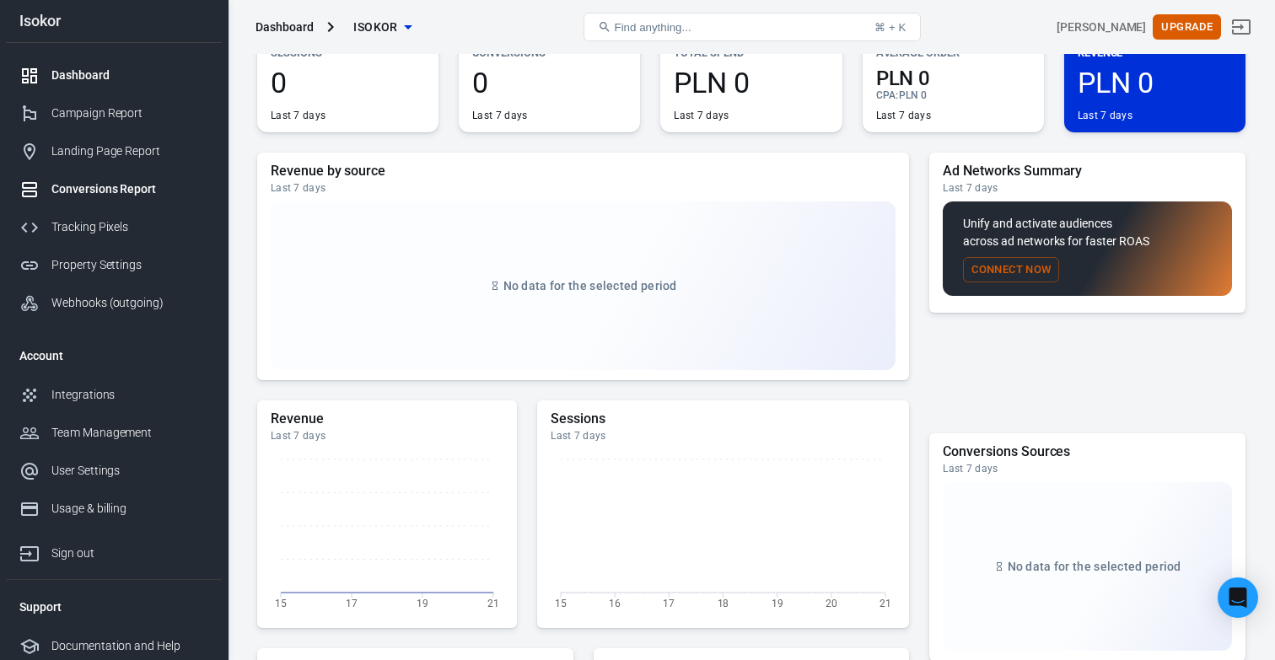
scroll to position [61, 0]
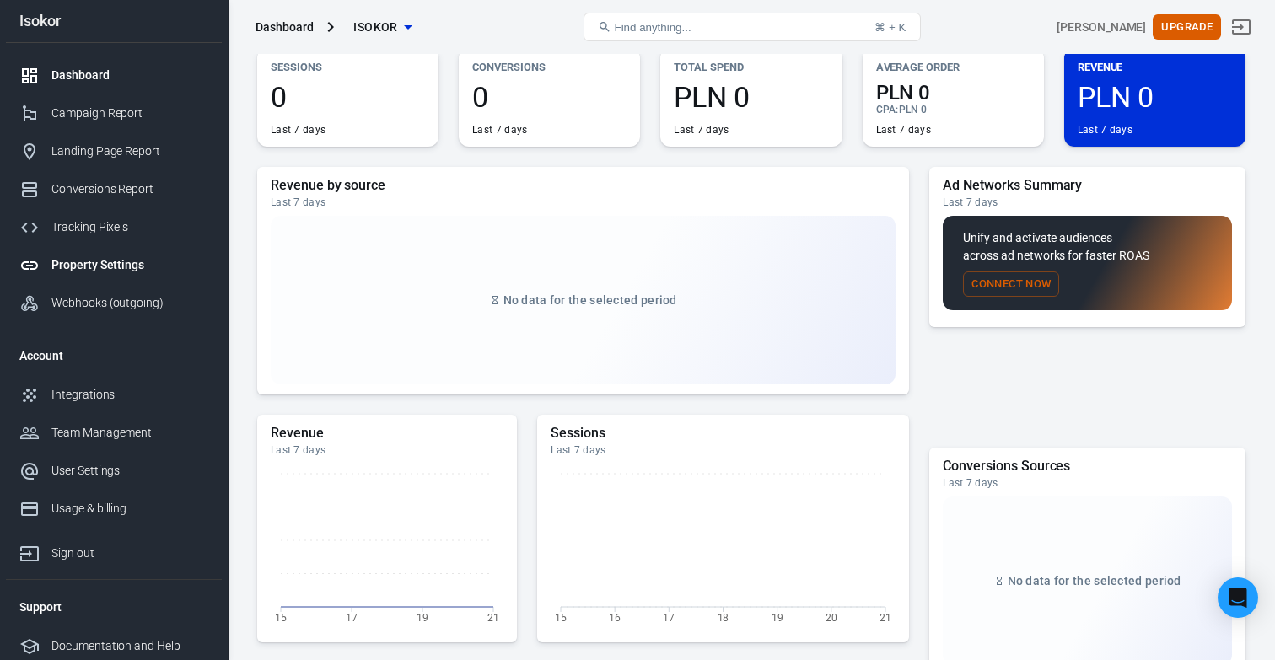
click at [121, 270] on div "Property Settings" at bounding box center [129, 265] width 157 height 18
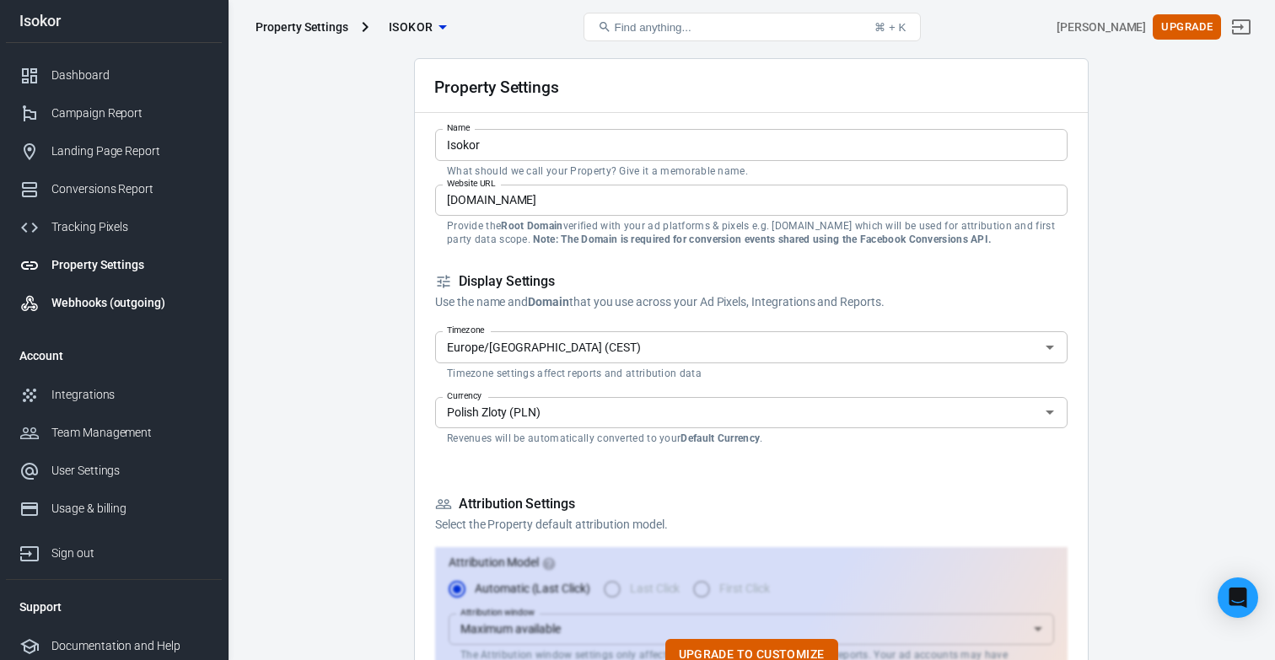
click at [111, 317] on link "Webhooks (outgoing)" at bounding box center [114, 303] width 216 height 38
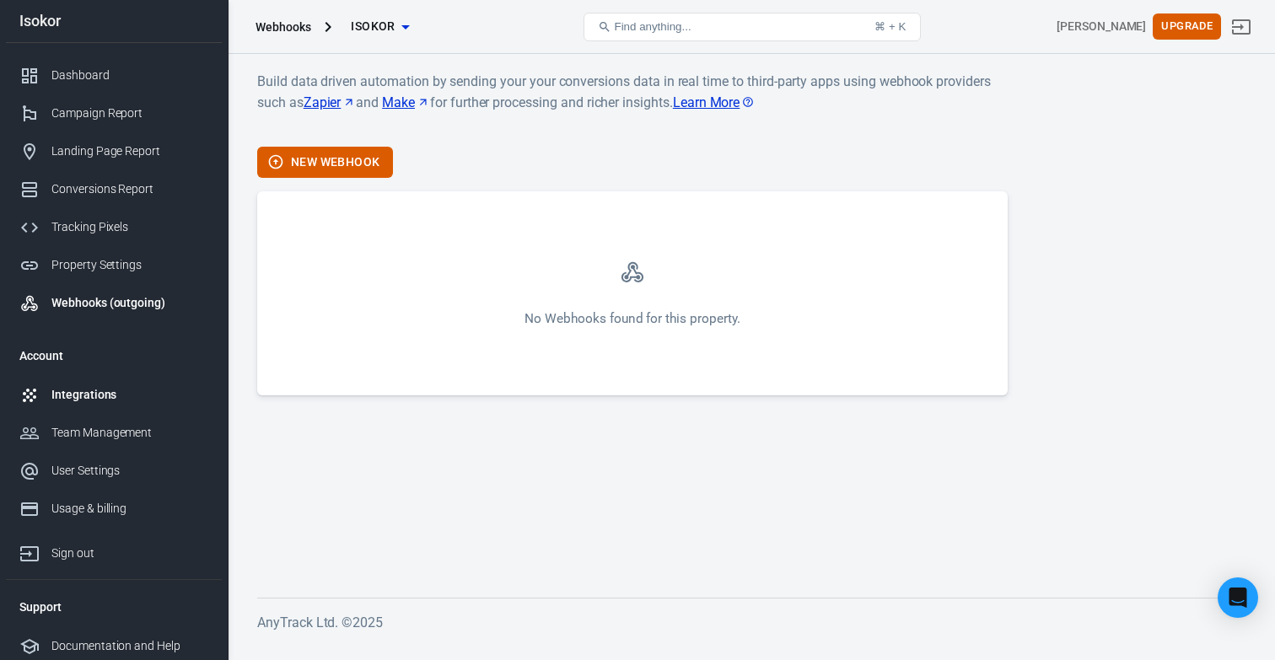
click at [115, 392] on div "Integrations" at bounding box center [129, 395] width 157 height 18
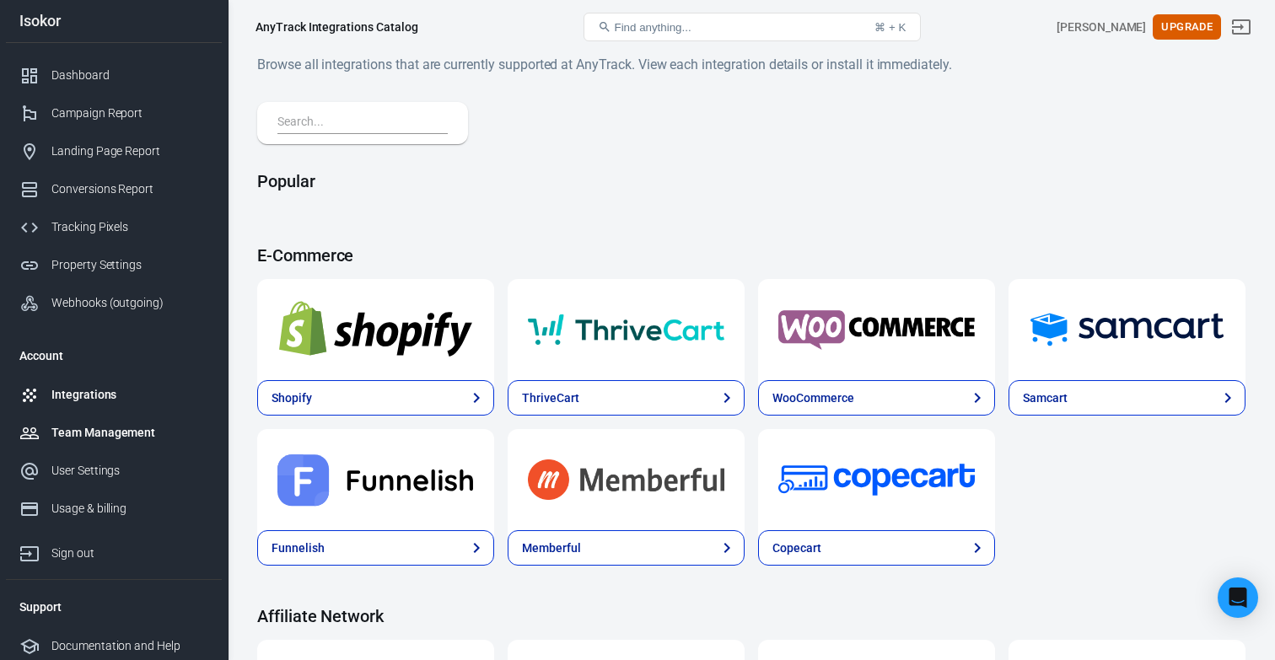
click at [119, 437] on div "Team Management" at bounding box center [129, 433] width 157 height 18
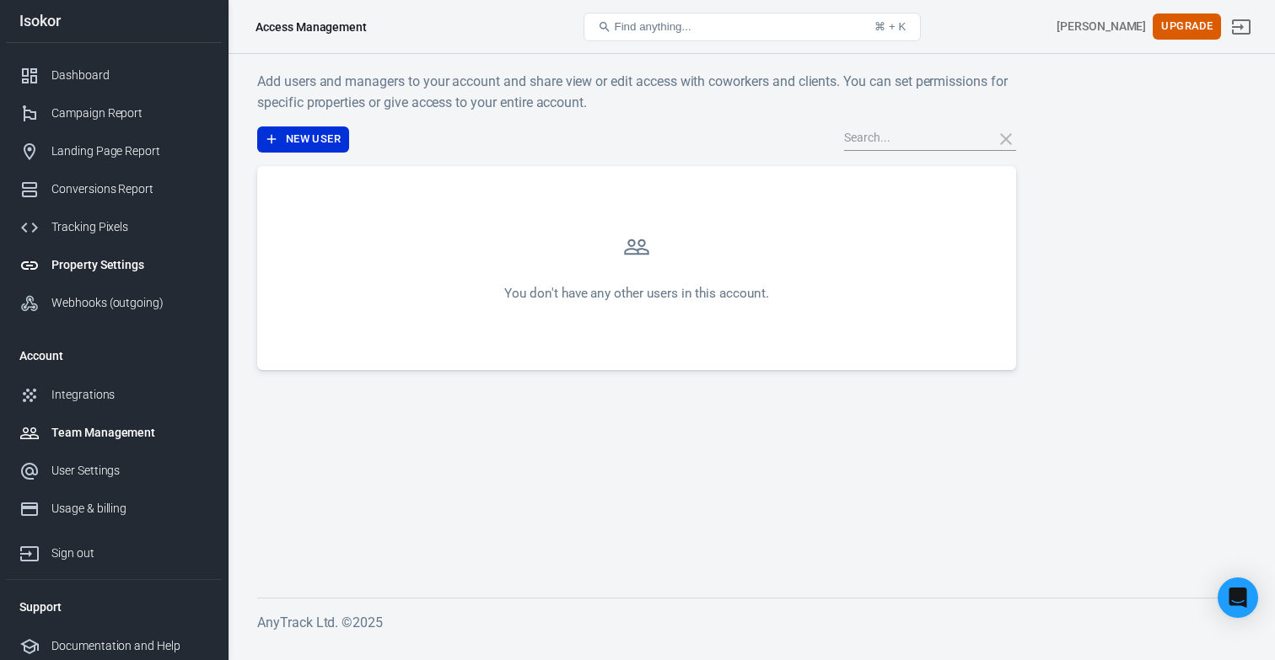
click at [142, 248] on link "Property Settings" at bounding box center [114, 265] width 216 height 38
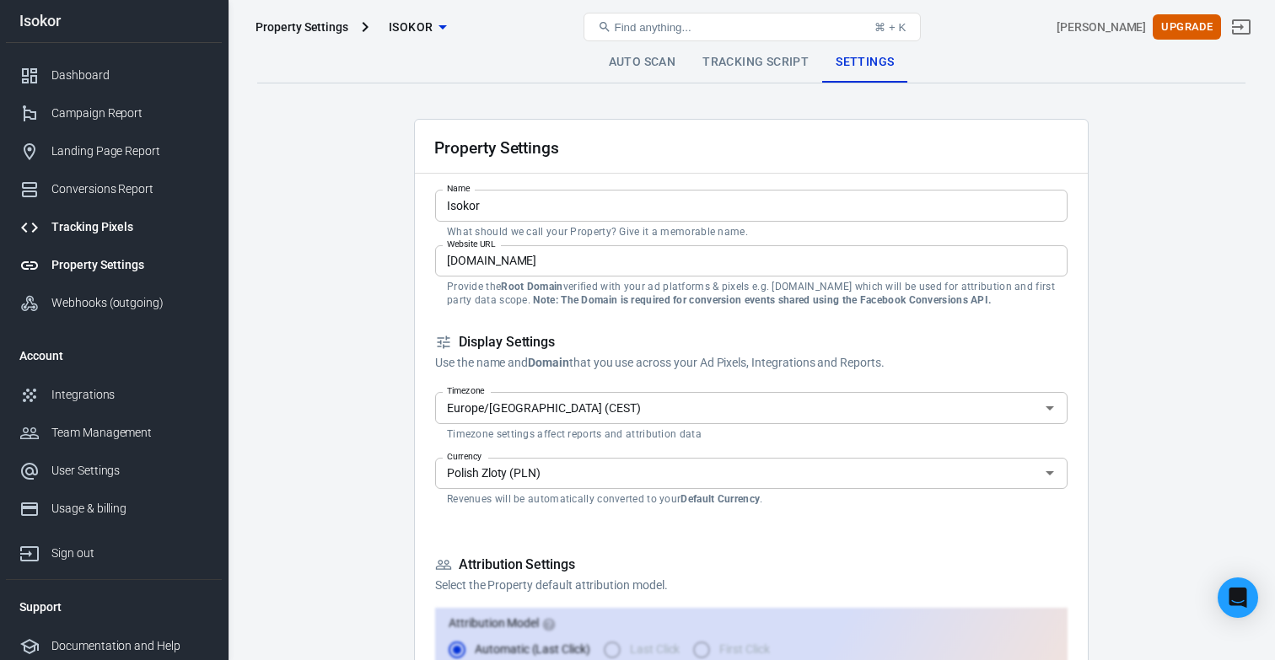
click at [142, 234] on div "Tracking Pixels" at bounding box center [129, 227] width 157 height 18
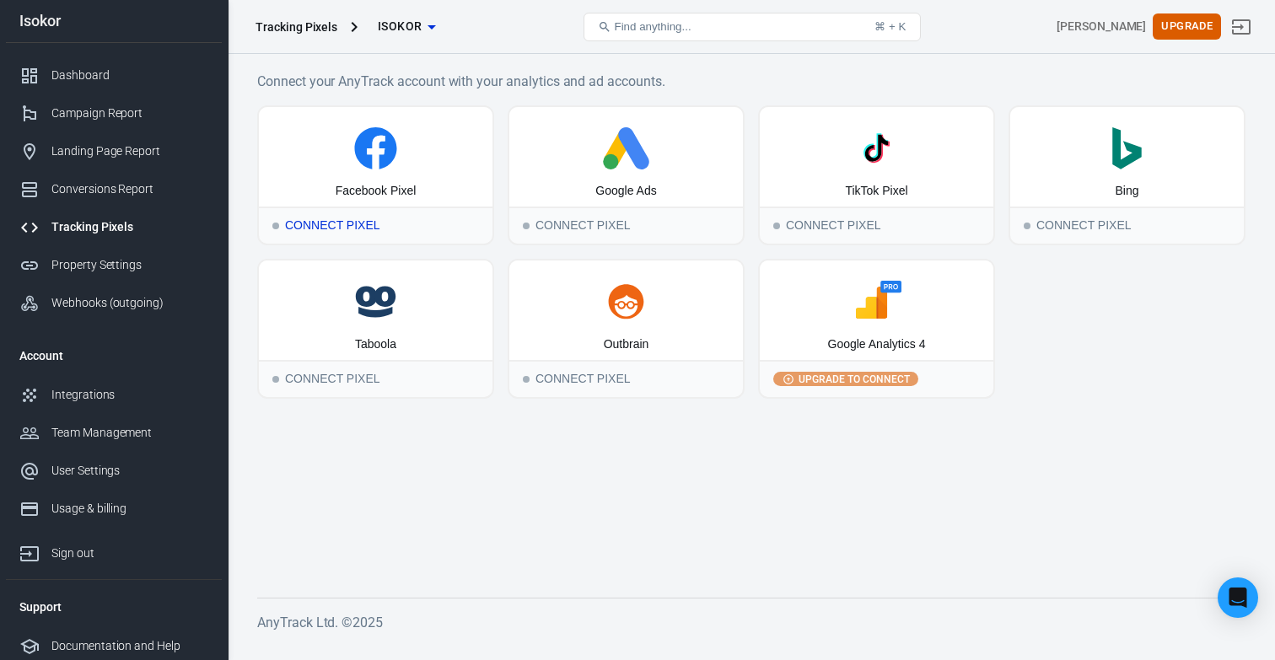
click at [345, 183] on div "Facebook Pixel" at bounding box center [376, 191] width 81 height 17
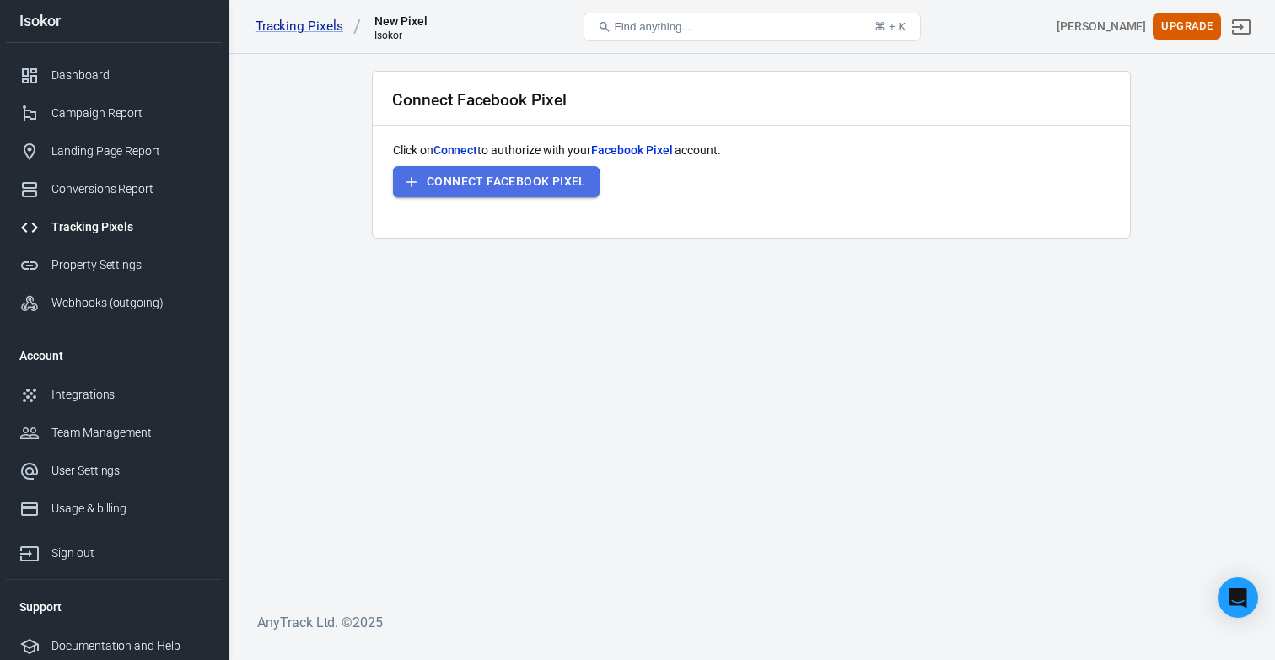
click at [454, 195] on button "Connect Facebook Pixel" at bounding box center [496, 181] width 207 height 31
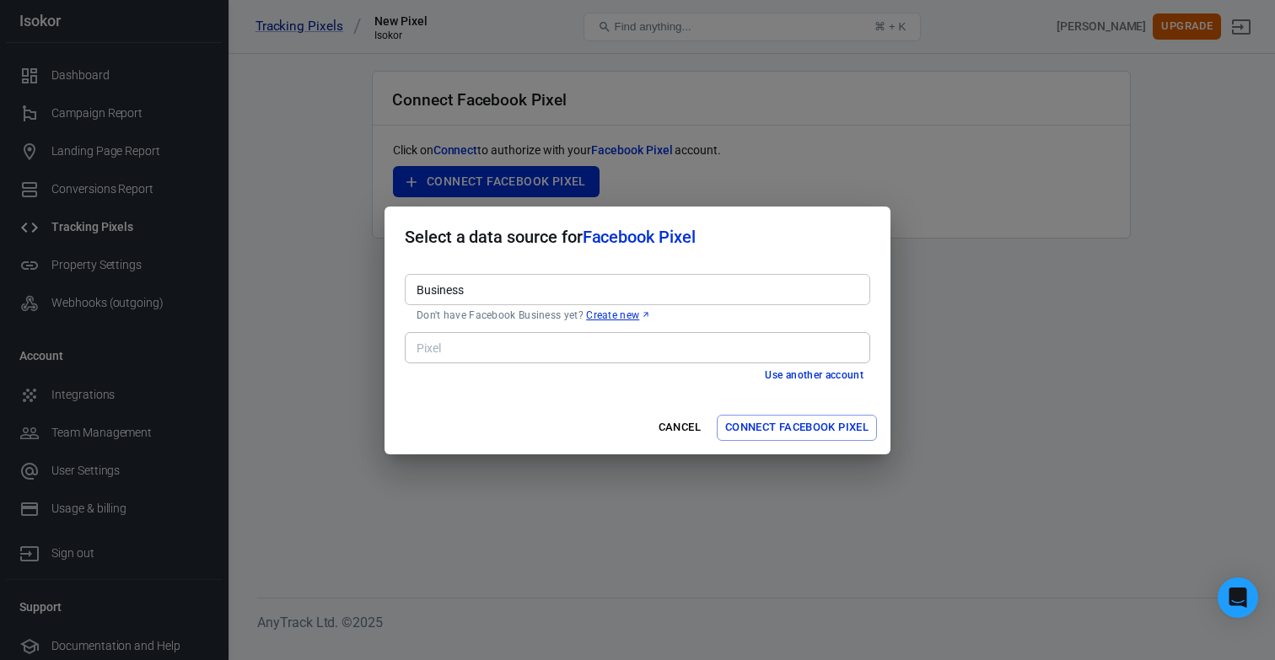
click at [709, 295] on input "Business" at bounding box center [636, 289] width 453 height 21
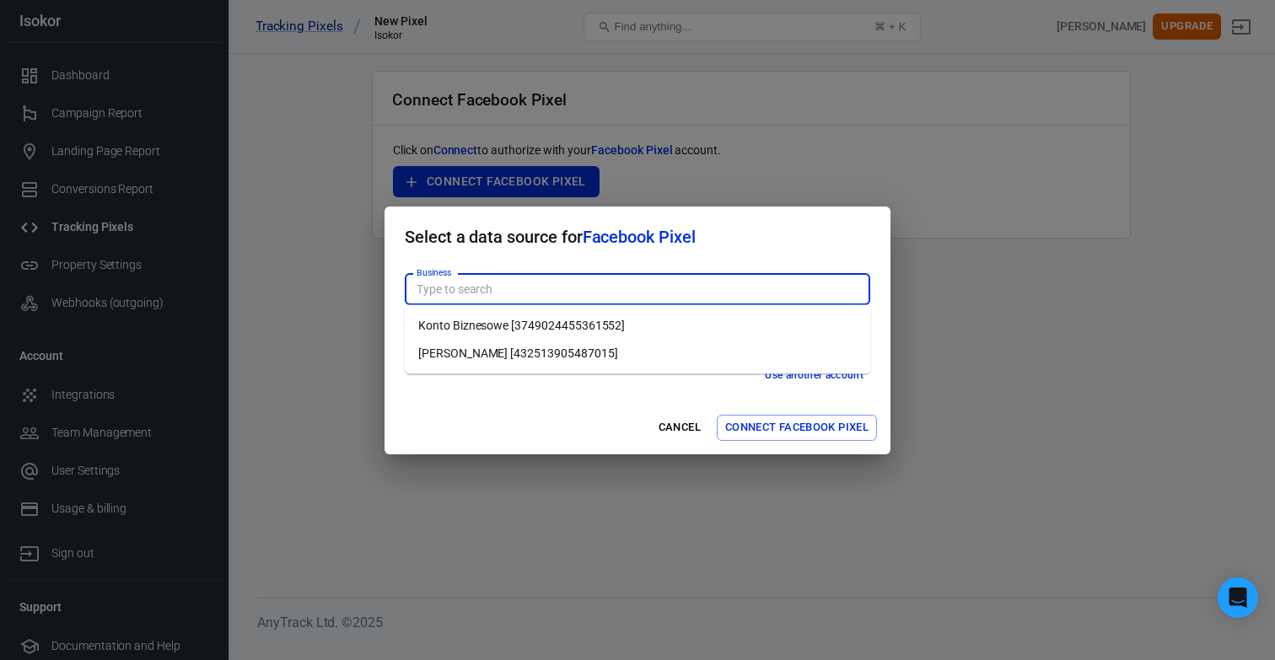
click at [693, 330] on li "Konto Biznesowe [3749024455361552]" at bounding box center [637, 326] width 465 height 28
type input "Konto Biznesowe [3749024455361552]"
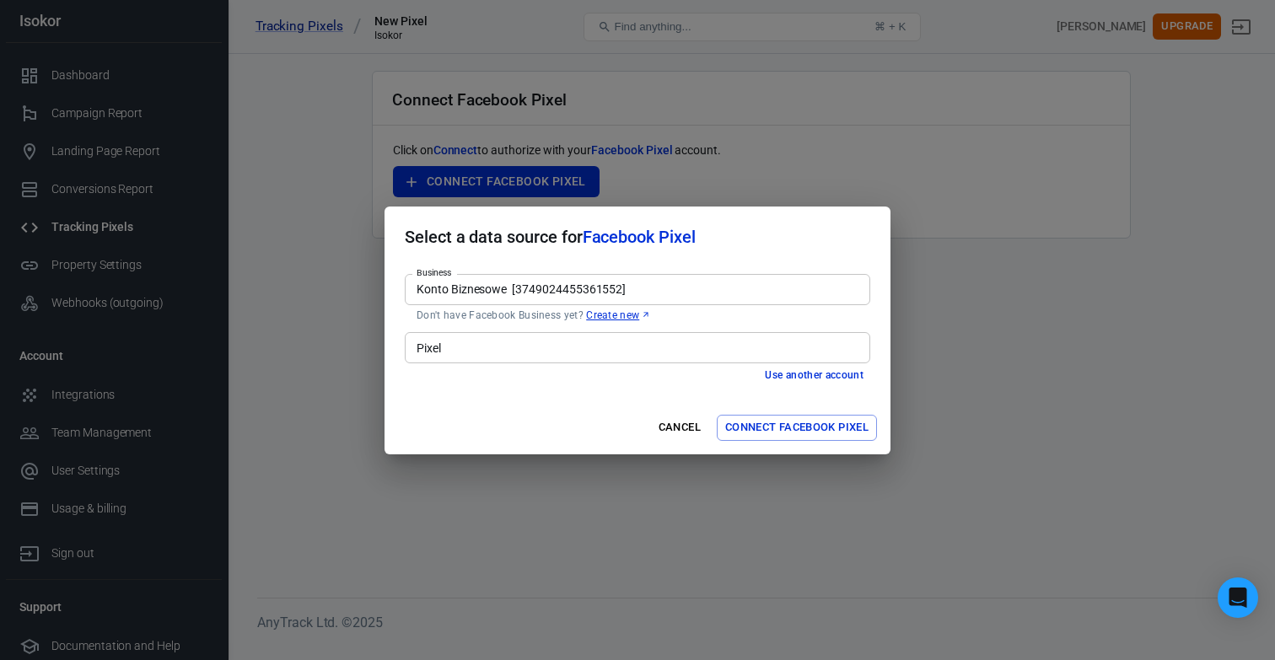
click at [680, 341] on input "Pixel" at bounding box center [636, 347] width 453 height 21
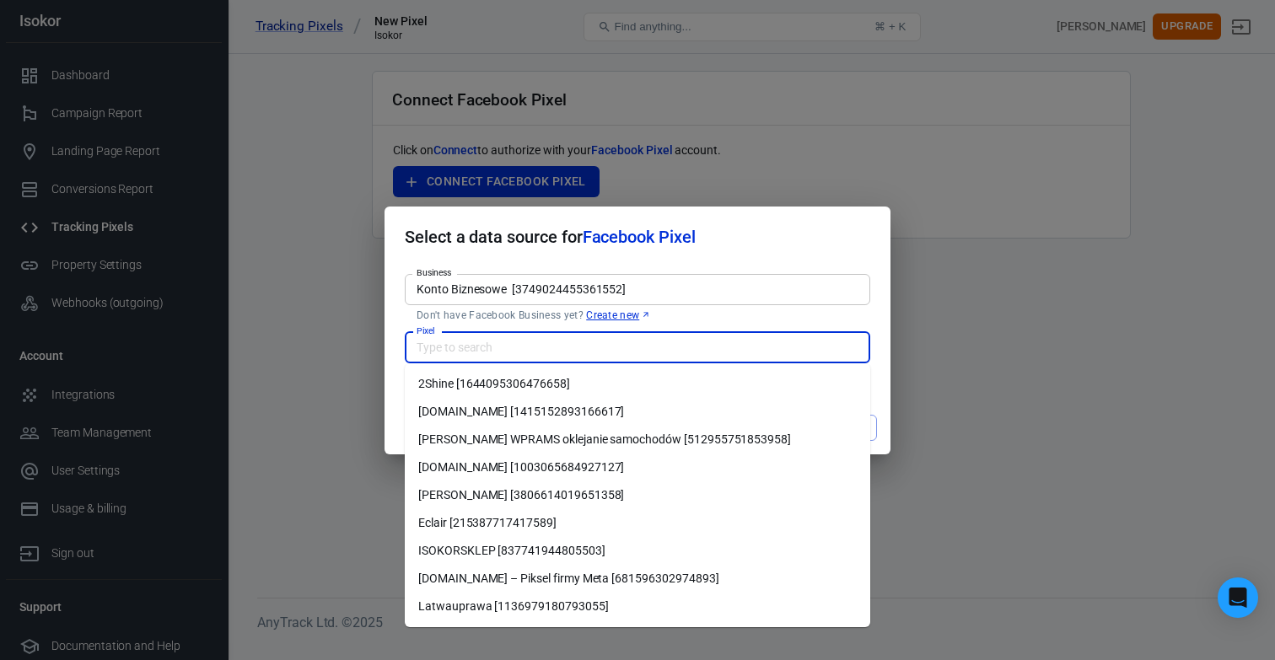
scroll to position [8, 0]
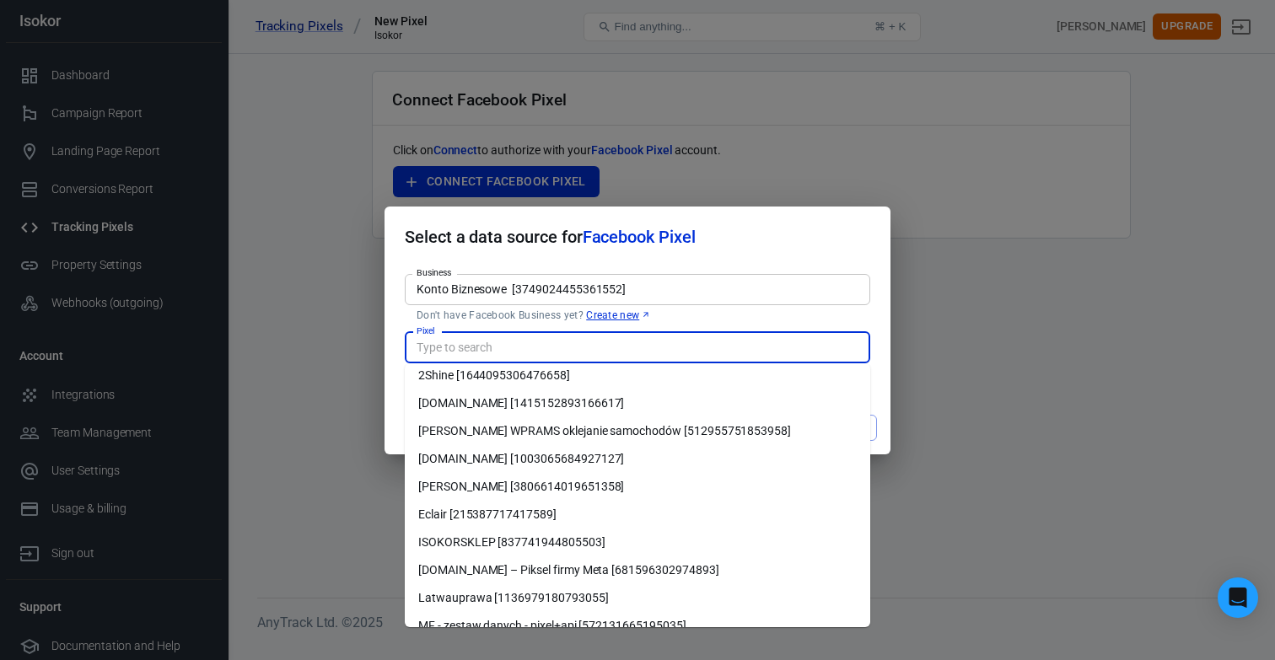
click at [646, 545] on li "ISOKORSKLEP [837741944805503]" at bounding box center [637, 543] width 465 height 28
type input "ISOKORSKLEP [837741944805503]"
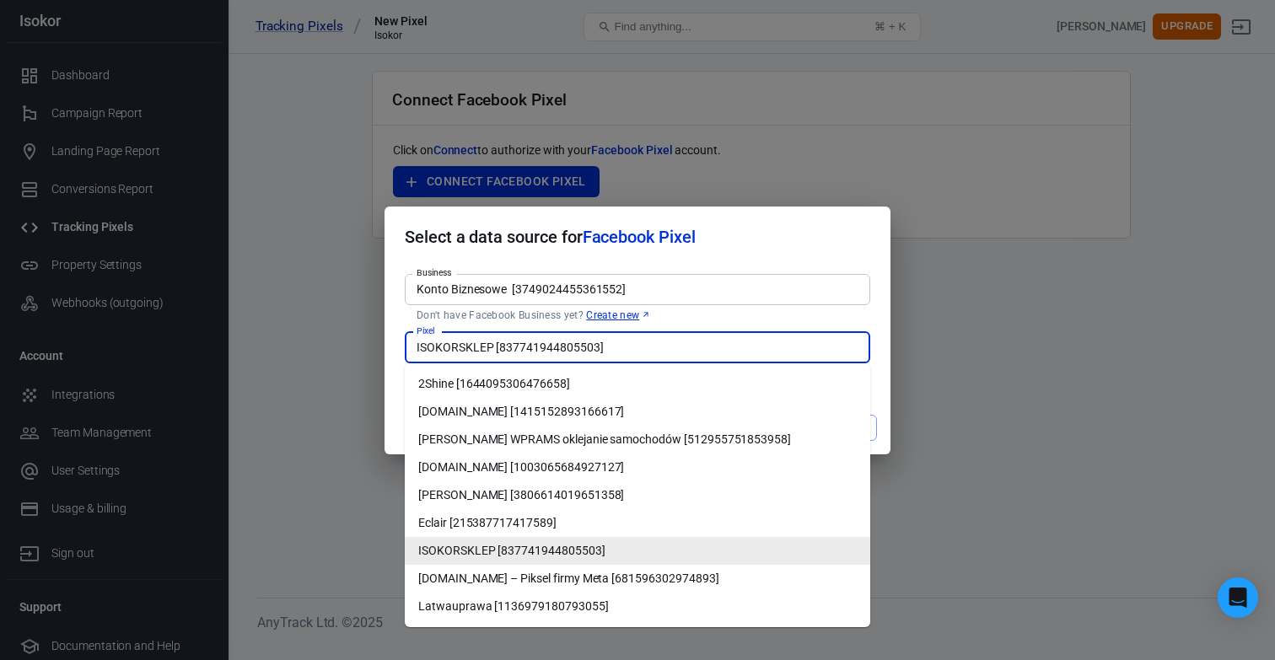
click at [473, 549] on li "ISOKORSKLEP [837741944805503]" at bounding box center [637, 551] width 465 height 28
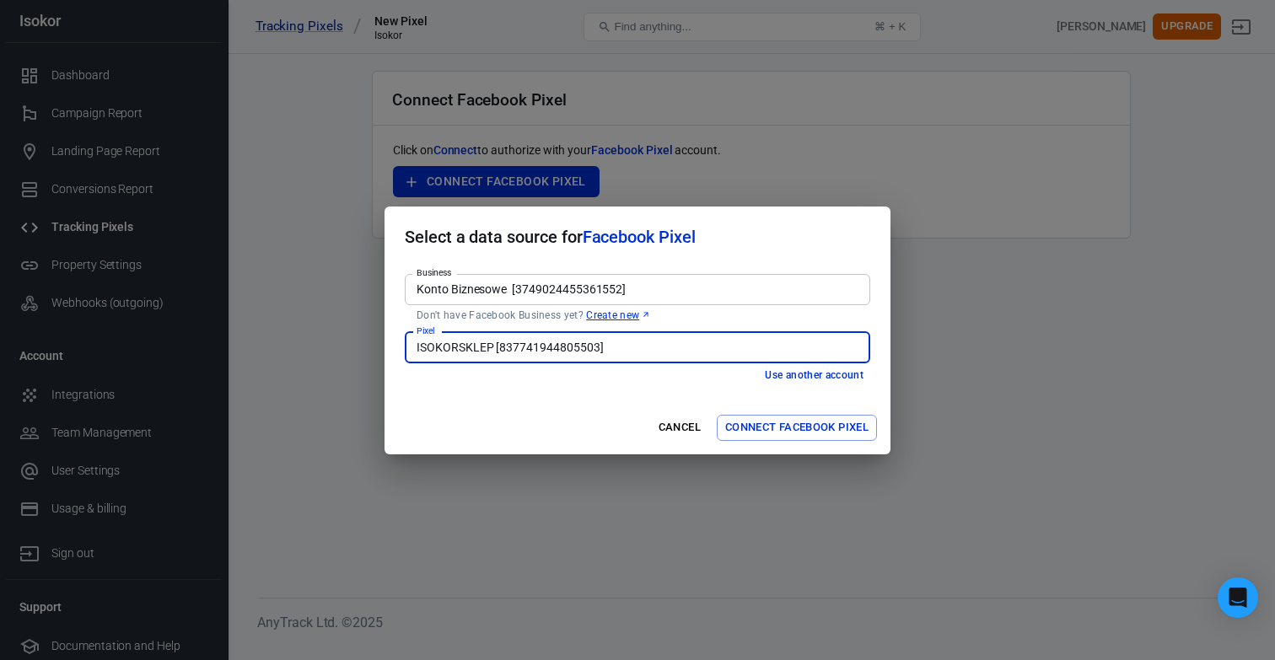
click at [793, 423] on button "Connect Facebook Pixel" at bounding box center [797, 428] width 160 height 26
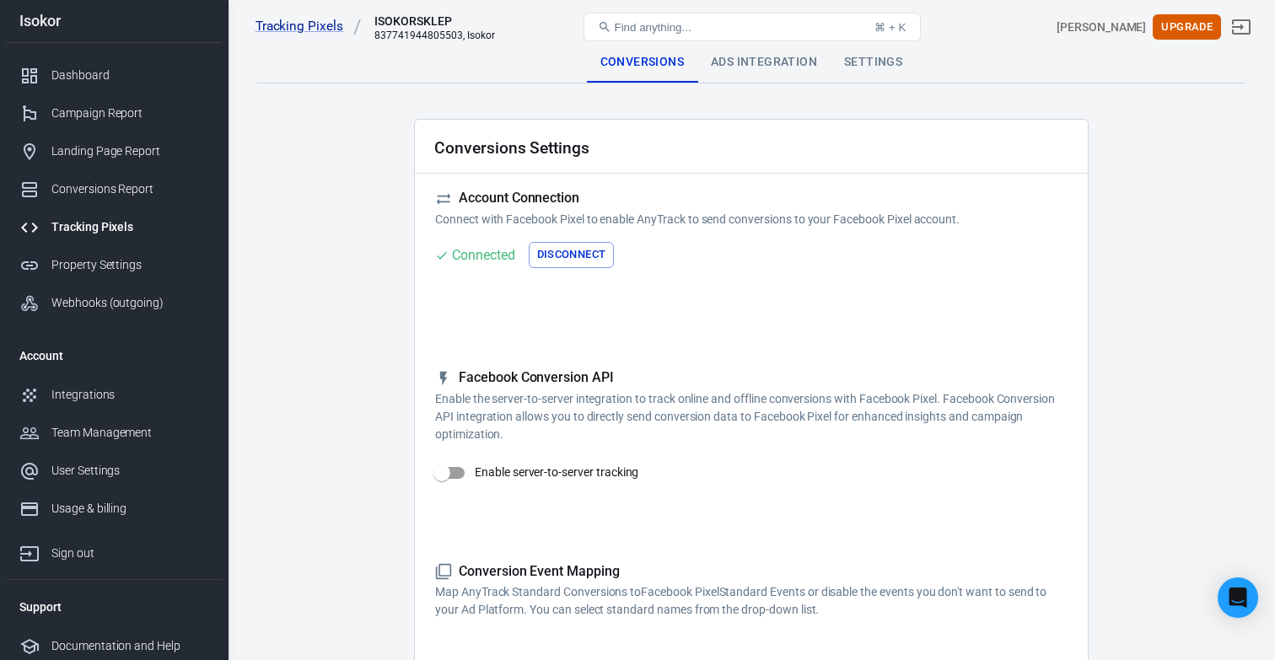
click at [445, 480] on input "Enable server-to-server tracking" at bounding box center [442, 473] width 96 height 32
checkbox input "false"
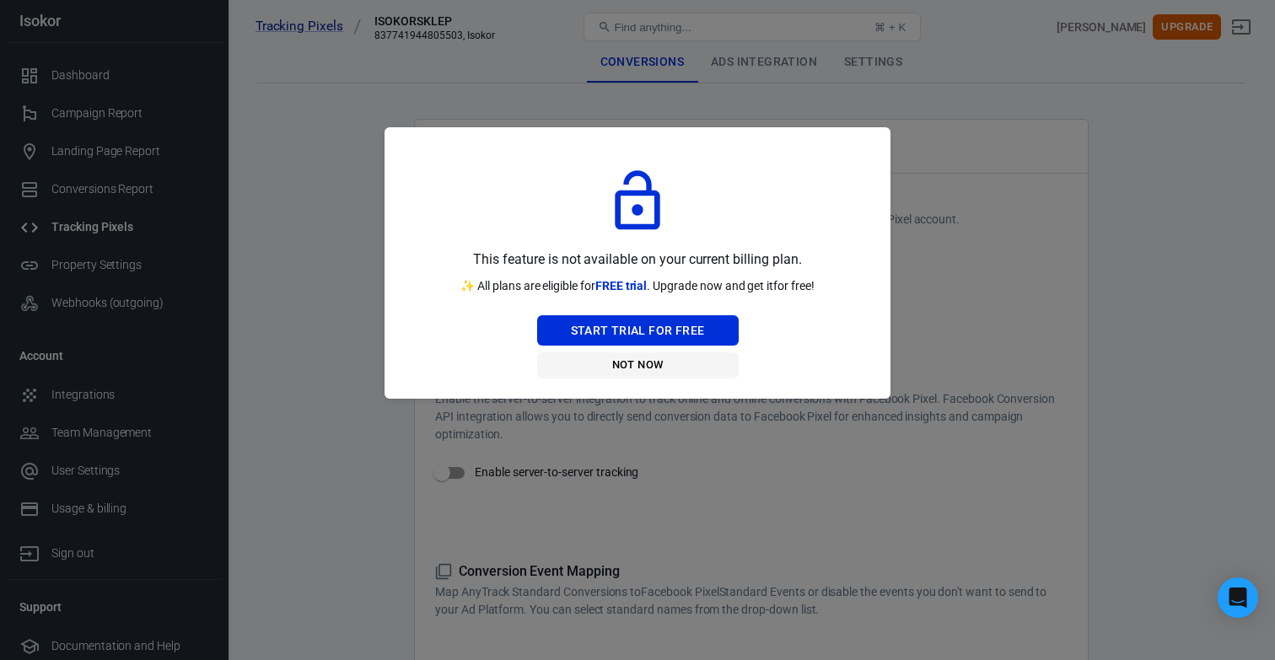
click at [610, 373] on button "Not Now" at bounding box center [637, 365] width 201 height 26
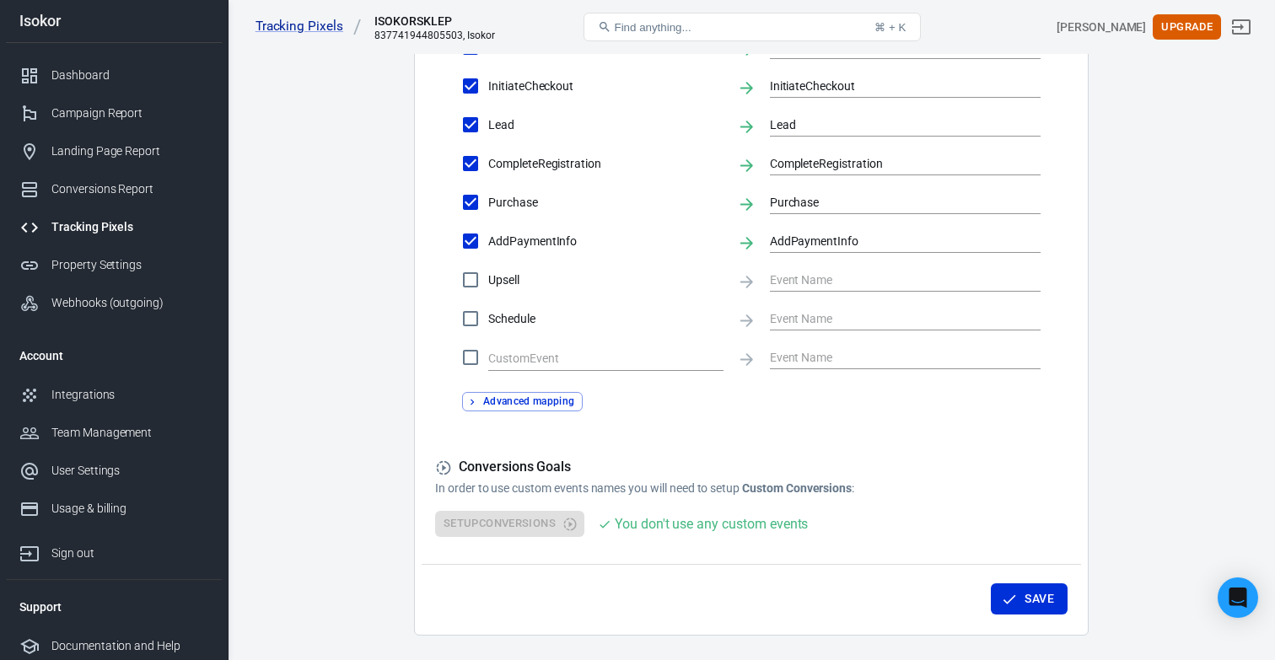
scroll to position [830, 0]
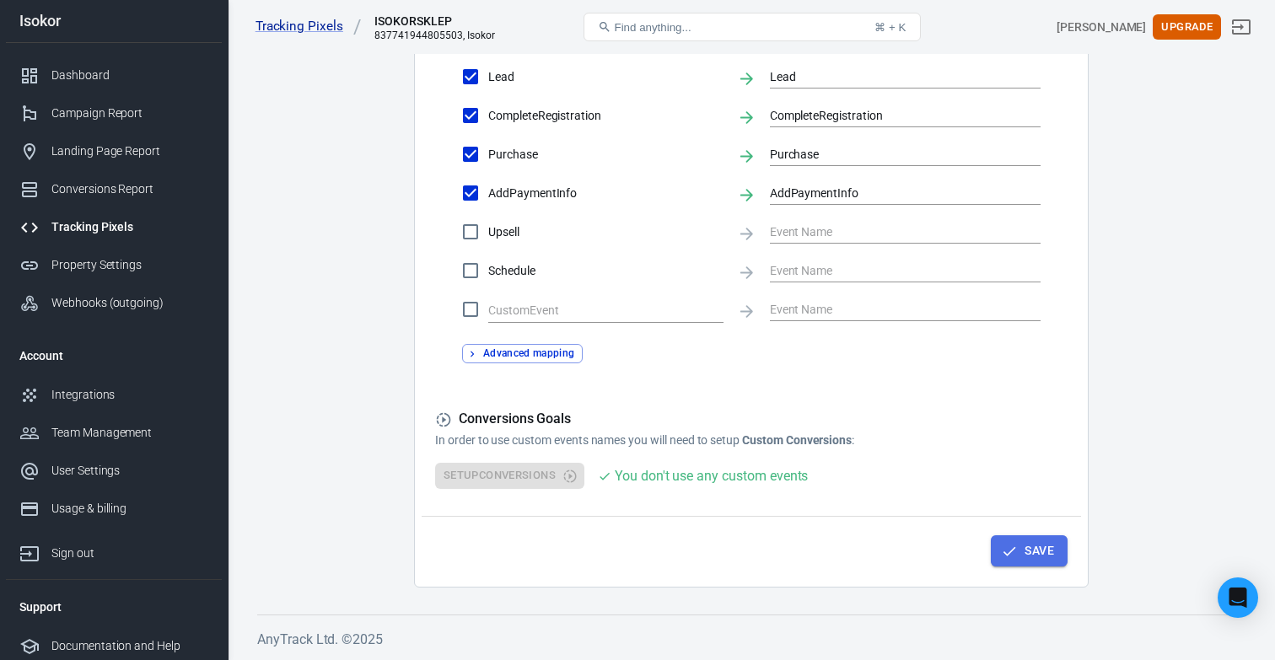
click at [1018, 548] on button "Save" at bounding box center [1029, 550] width 77 height 31
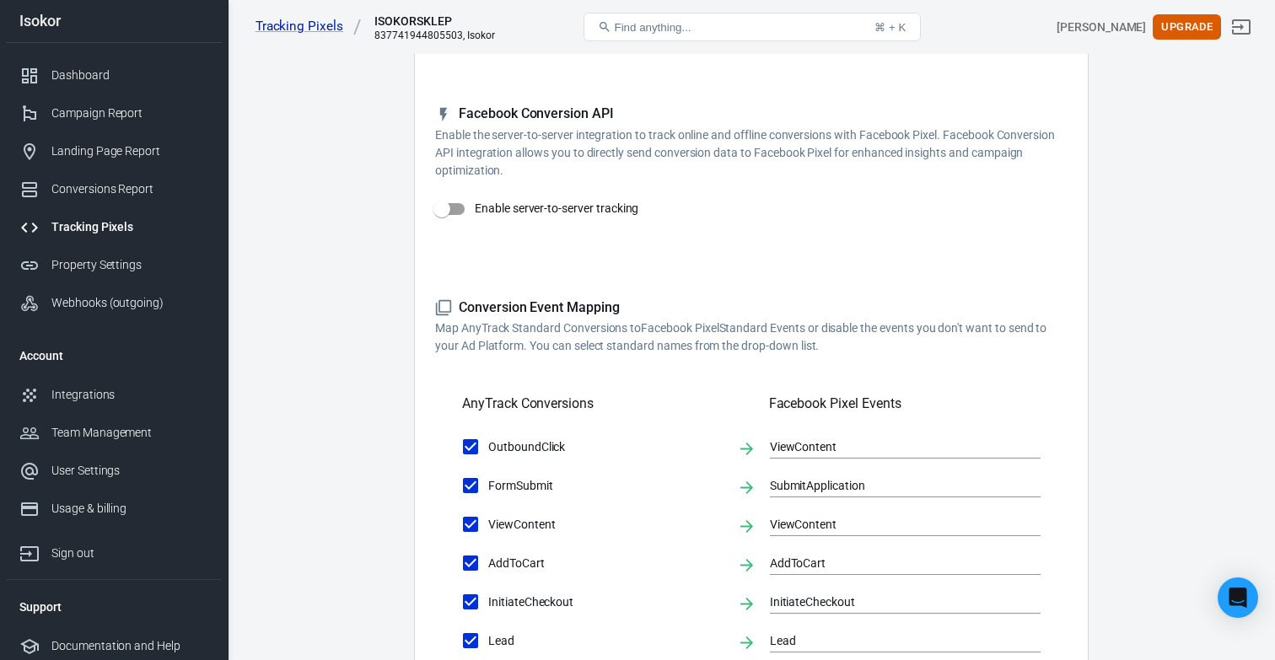
scroll to position [0, 0]
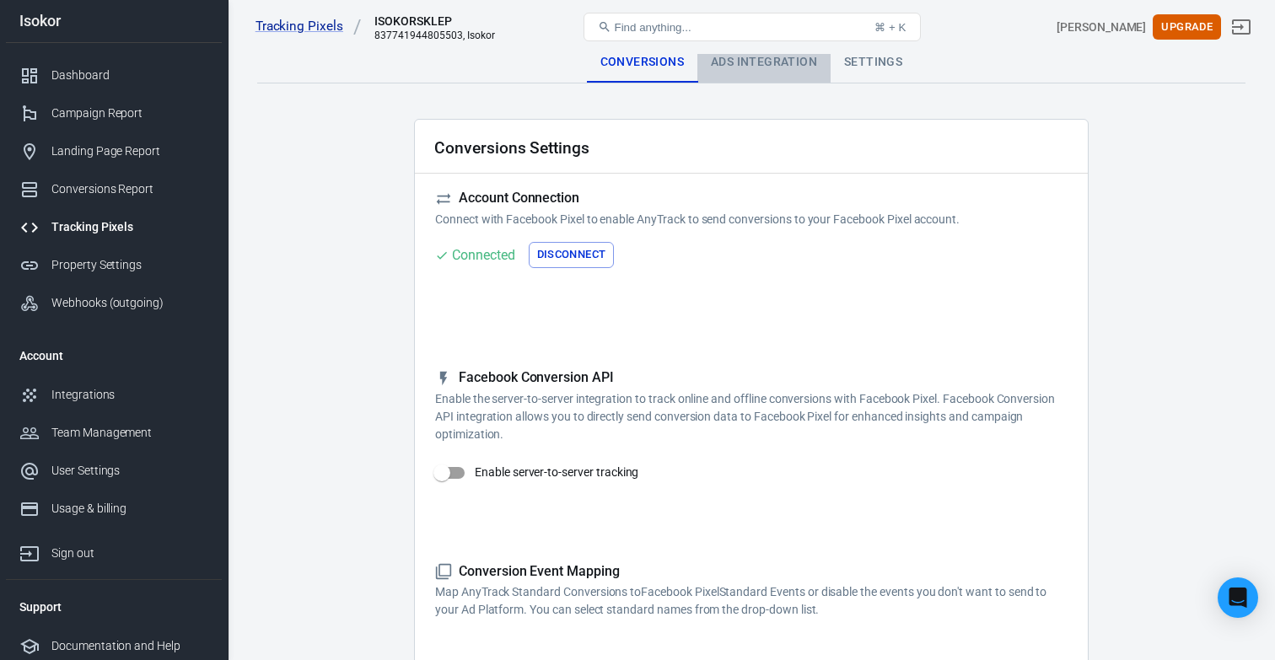
click at [716, 74] on div "Ads Integration" at bounding box center [763, 62] width 133 height 40
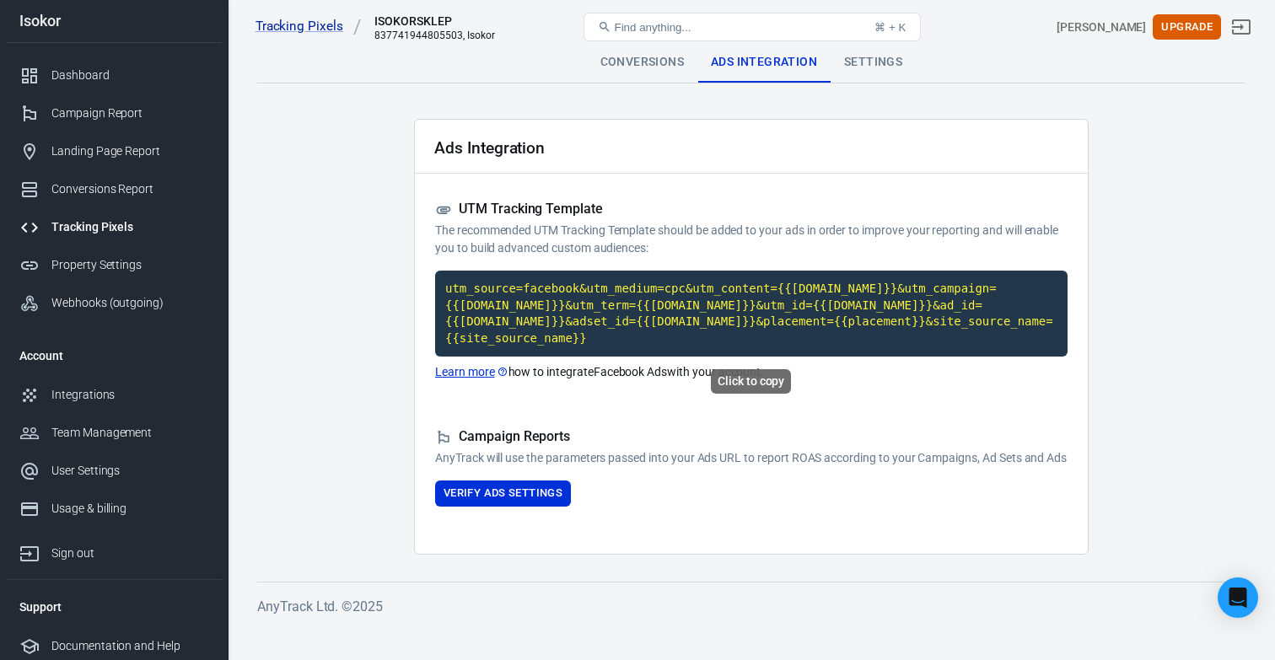
click at [553, 330] on code "utm_source=facebook&utm_medium=cpc&utm_content={{adset.name}}&utm_campaign={{ca…" at bounding box center [751, 314] width 632 height 86
click at [456, 507] on button "Verify Ads Settings" at bounding box center [503, 494] width 136 height 26
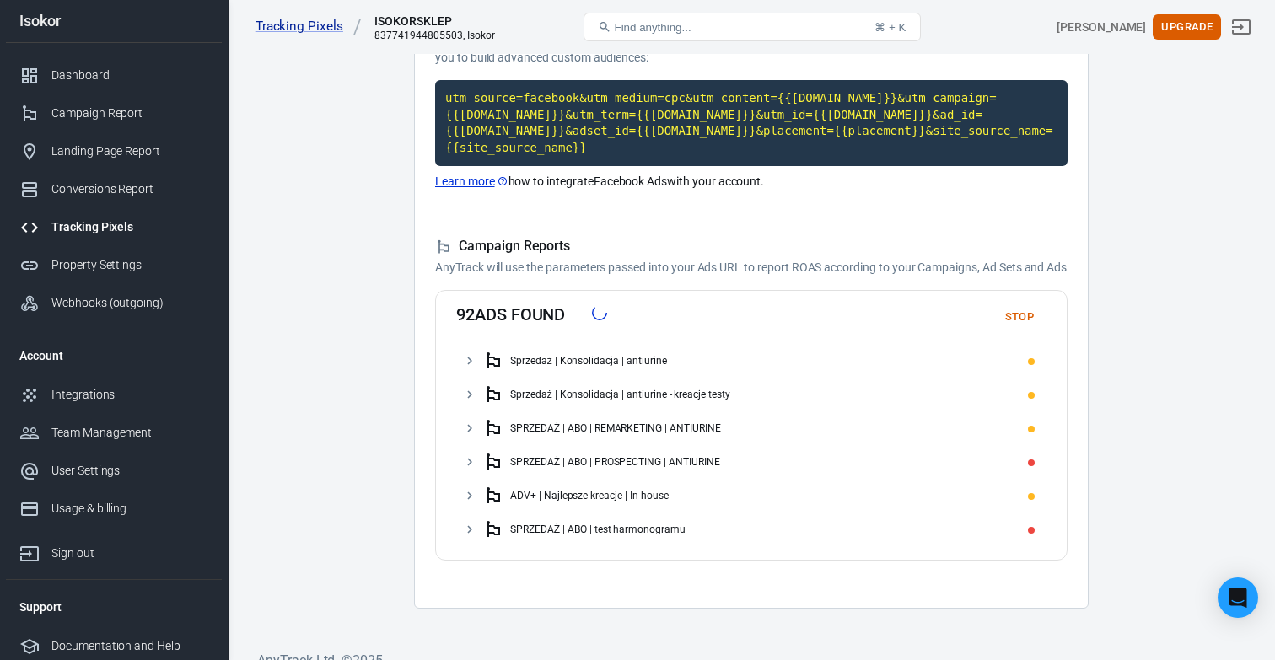
scroll to position [230, 0]
